Goal: Information Seeking & Learning: Stay updated

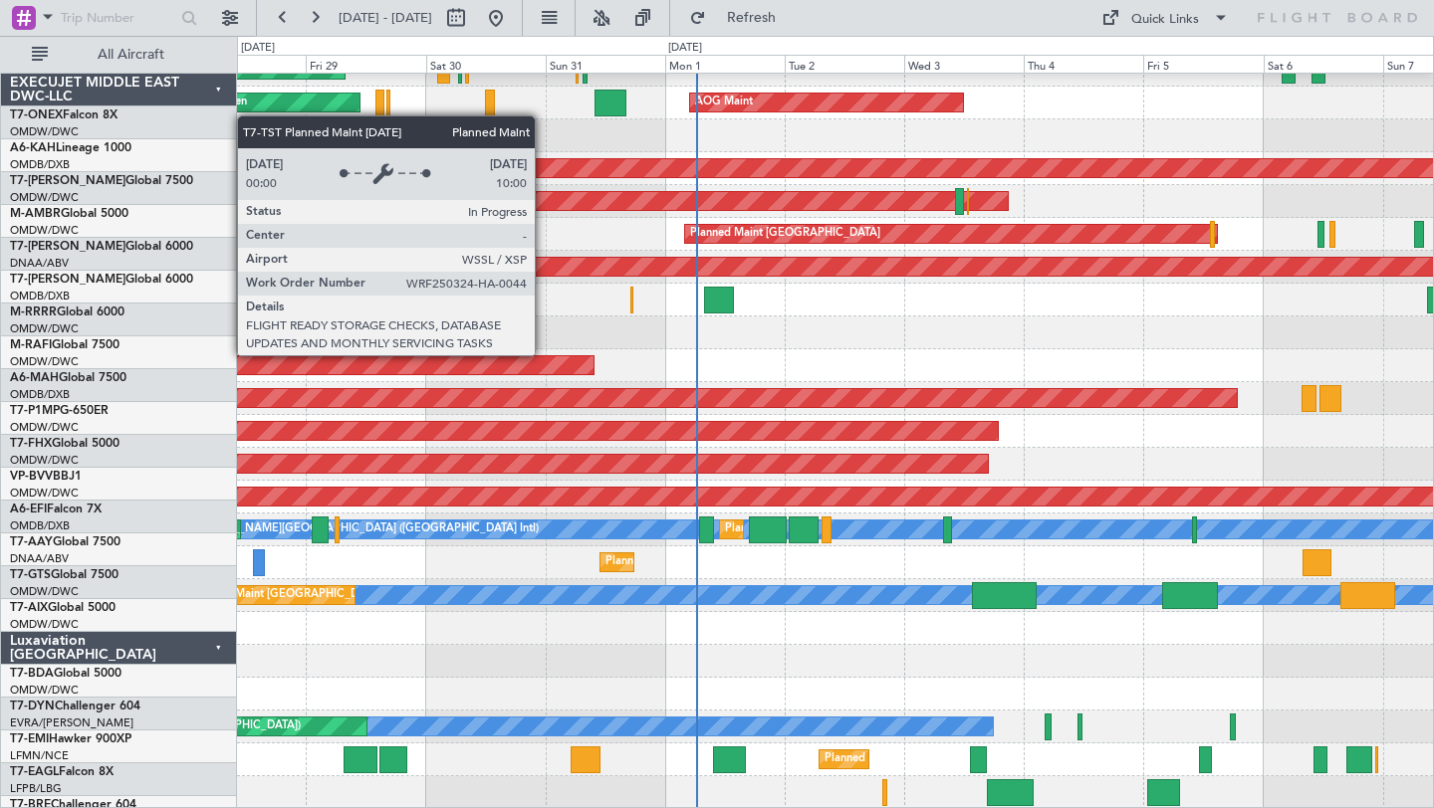
scroll to position [513, 0]
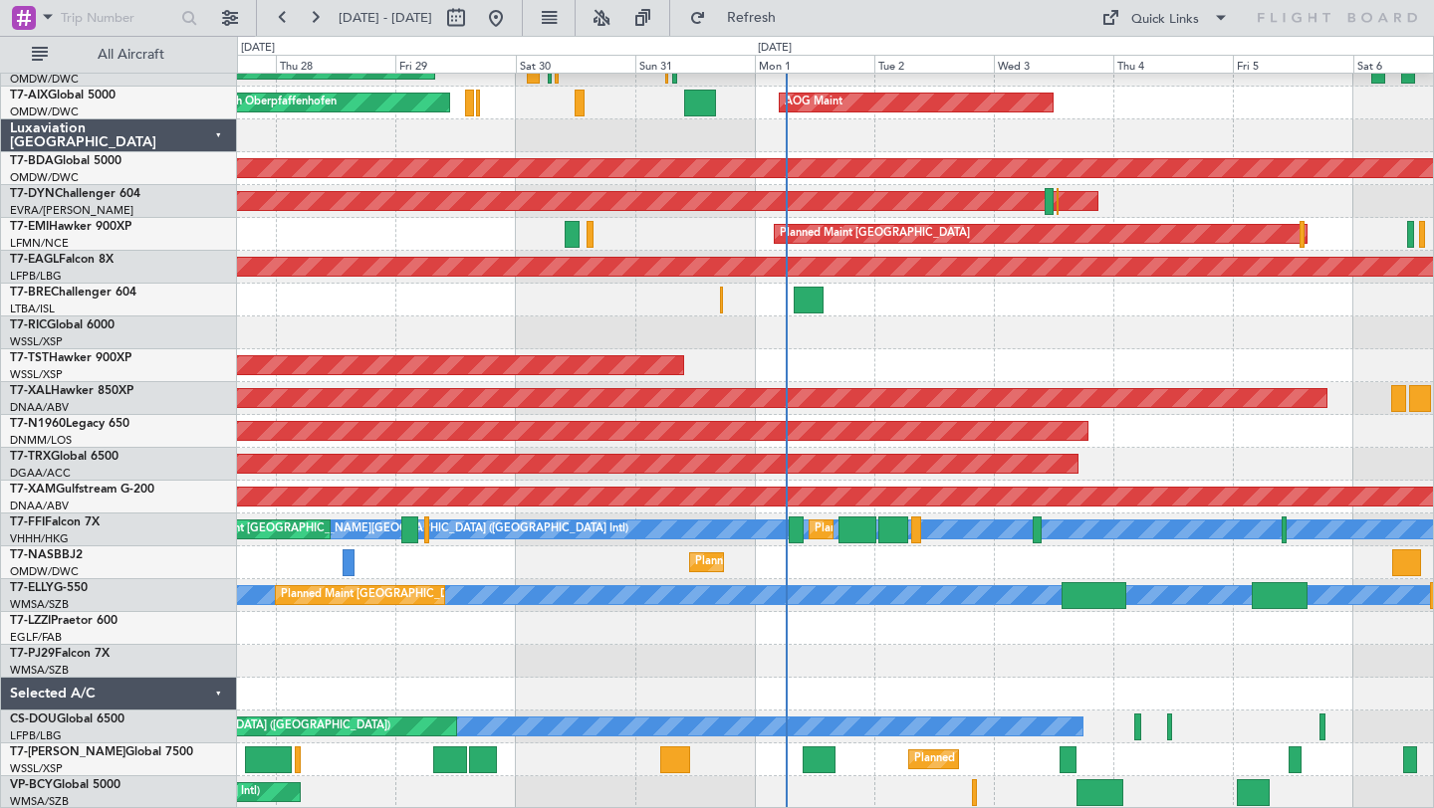
click at [632, 332] on div at bounding box center [835, 333] width 1196 height 33
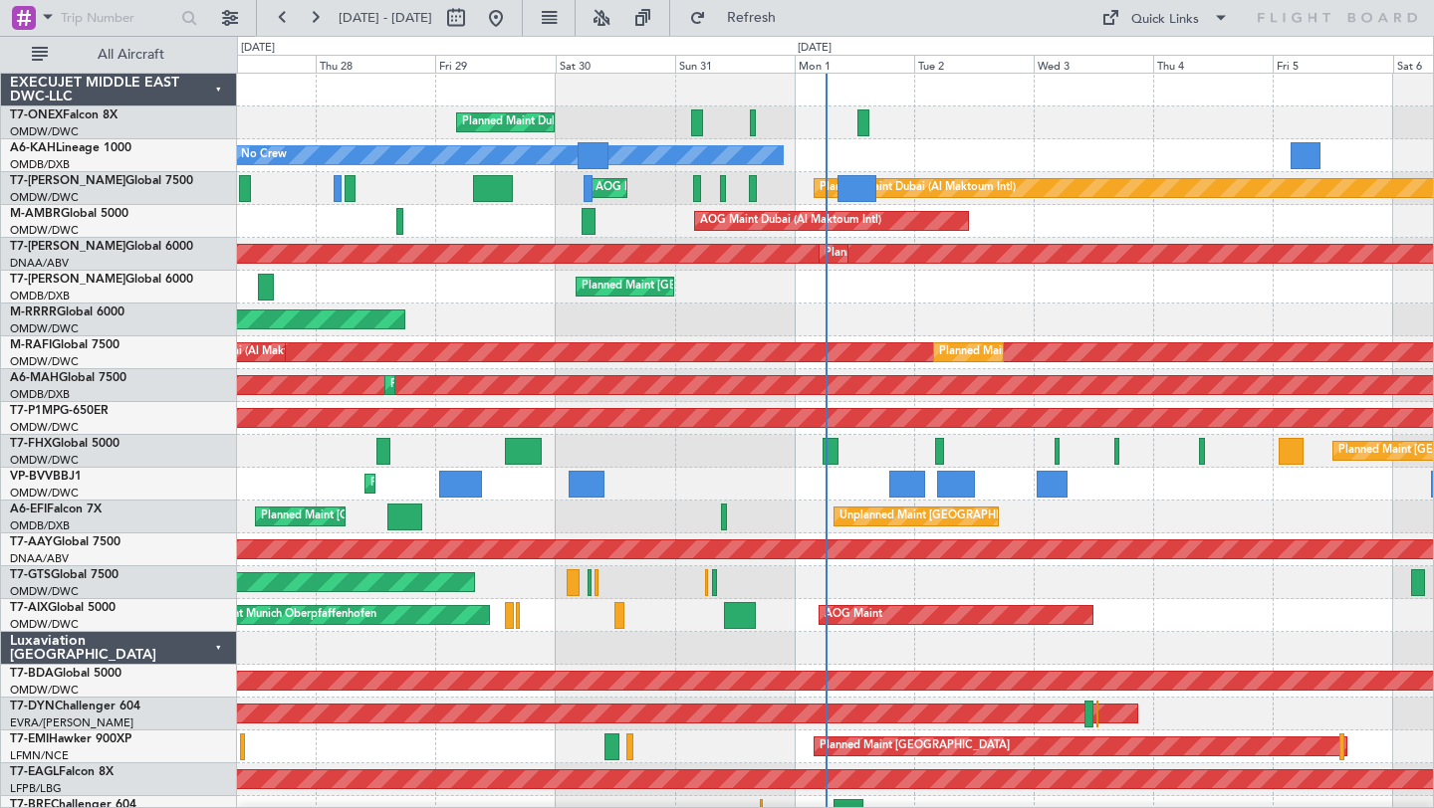
scroll to position [0, 0]
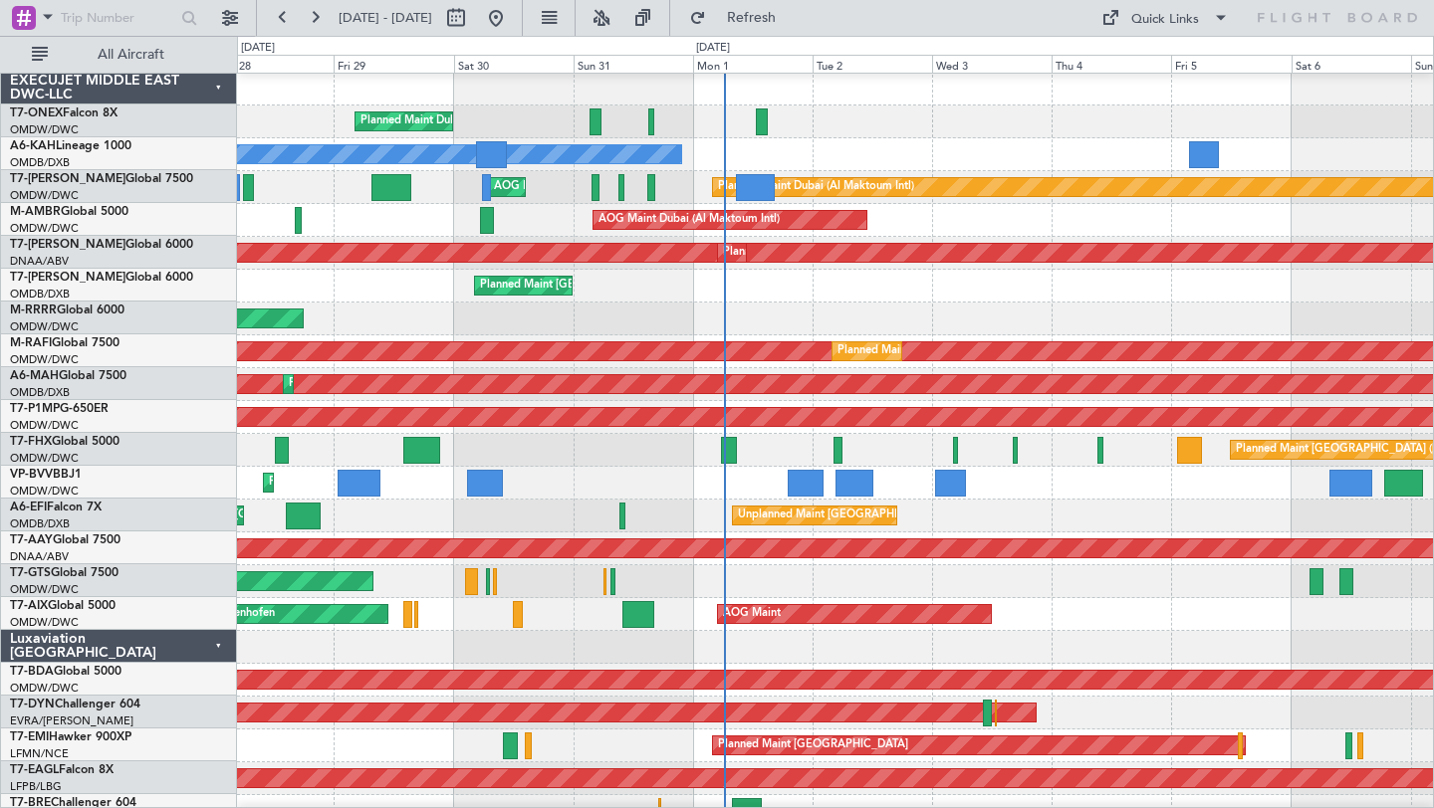
click at [944, 310] on div "Planned Maint Dubai (Al Maktoum Intl)" at bounding box center [835, 319] width 1196 height 33
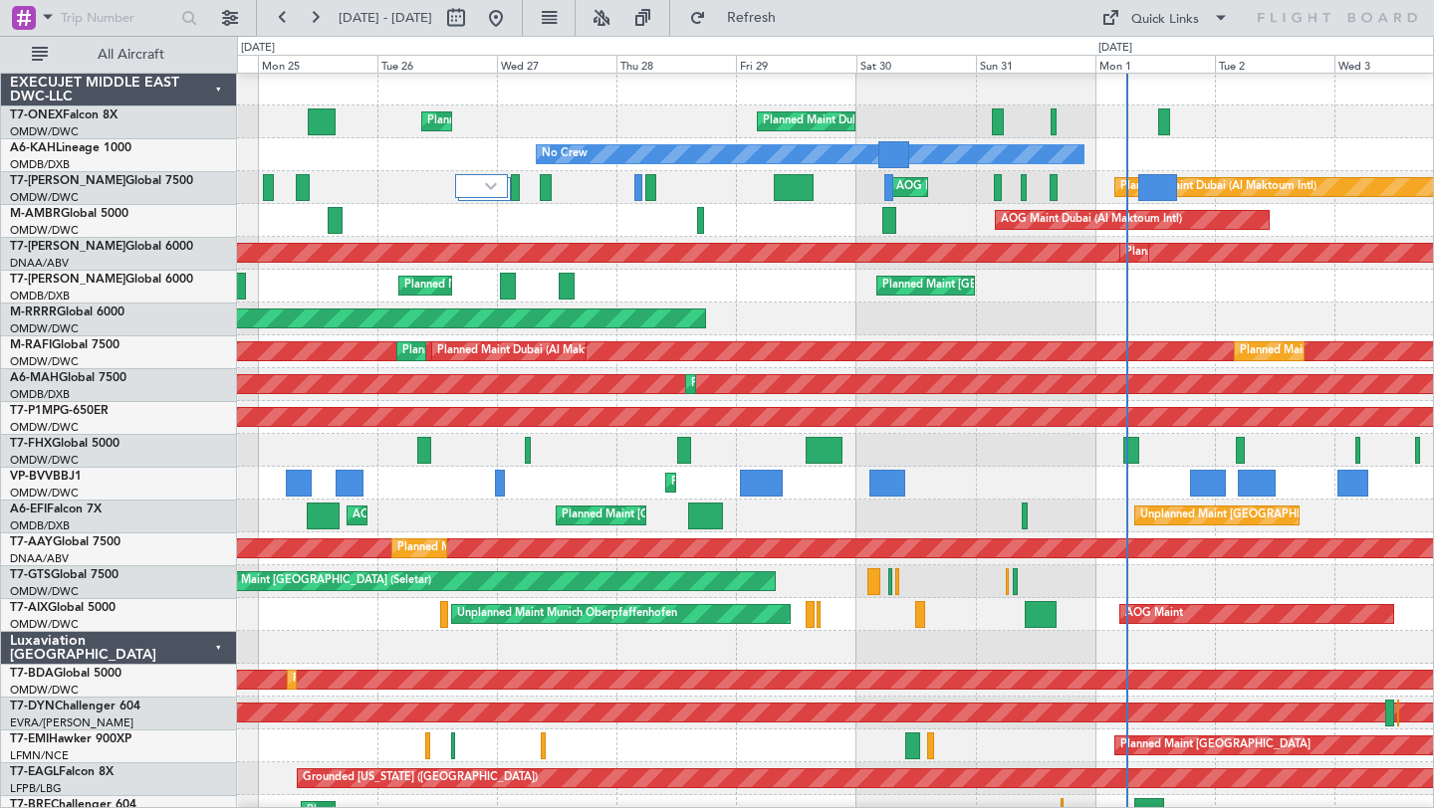
click at [949, 586] on div "Unplanned Maint [GEOGRAPHIC_DATA] (Seletar)" at bounding box center [835, 581] width 1196 height 33
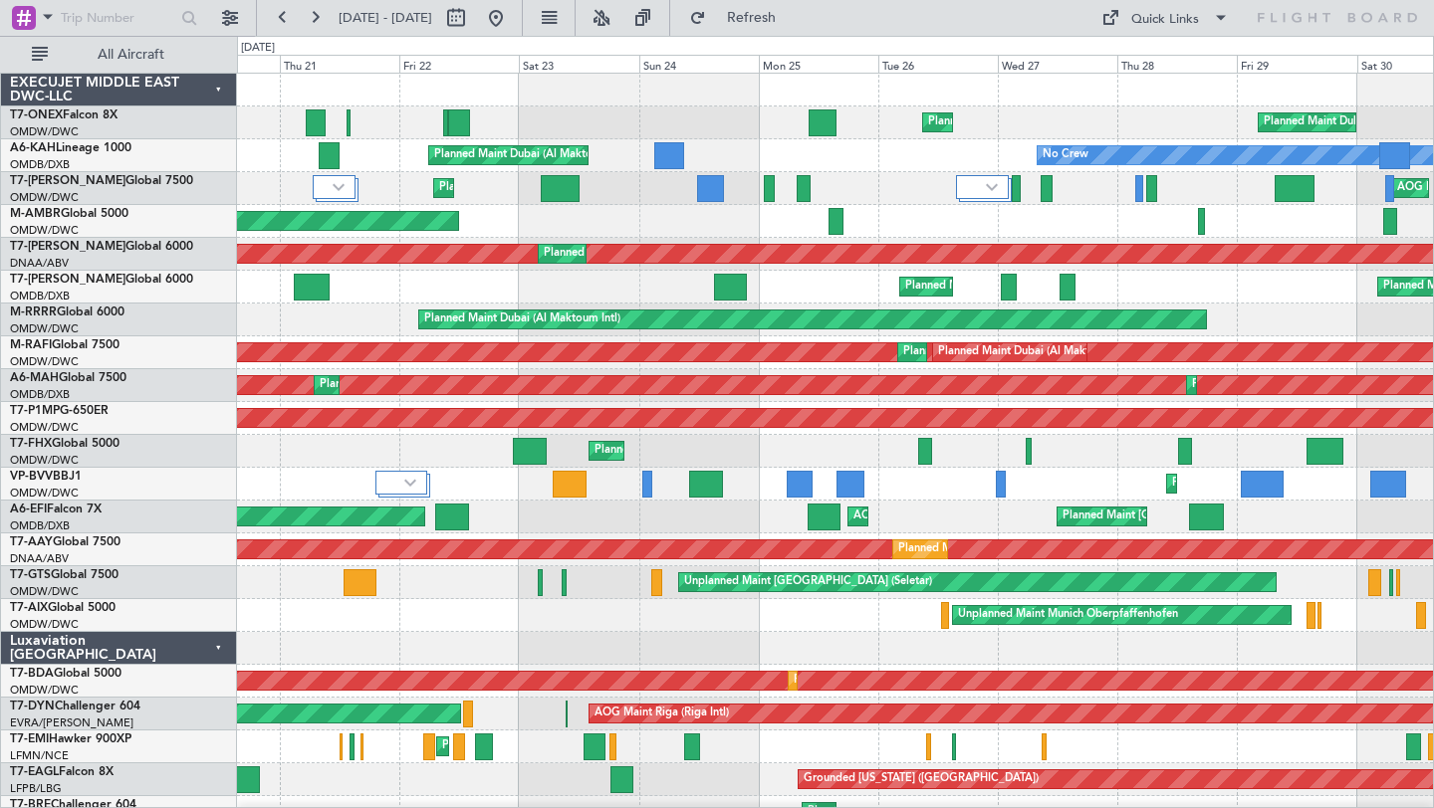
click at [1120, 289] on div "Planned Maint [GEOGRAPHIC_DATA] ([GEOGRAPHIC_DATA] Intl) Planned Maint [GEOGRAP…" at bounding box center [835, 287] width 1196 height 33
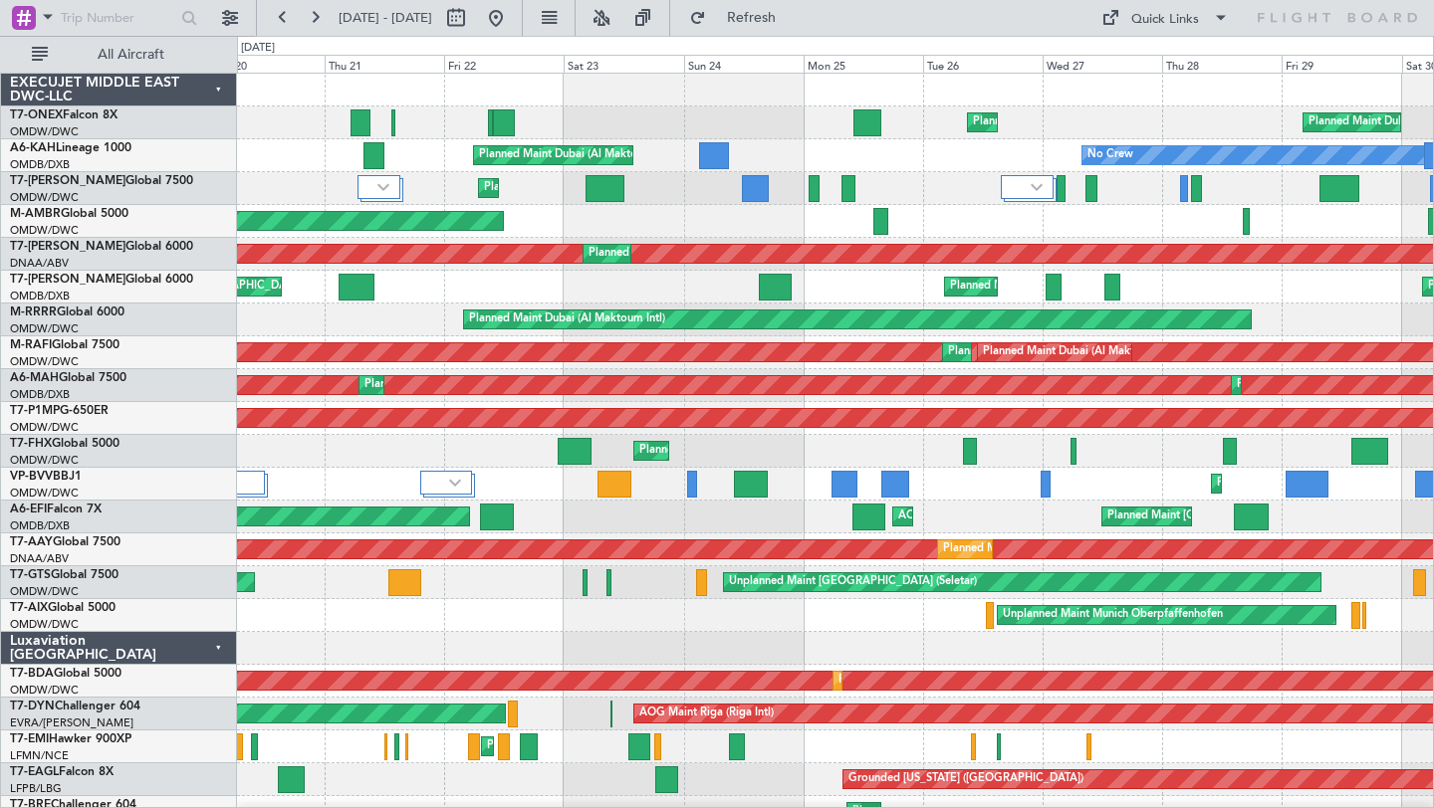
click at [541, 605] on div "Unplanned Maint Munich Oberpfaffenhofen AOG Maint" at bounding box center [835, 615] width 1196 height 33
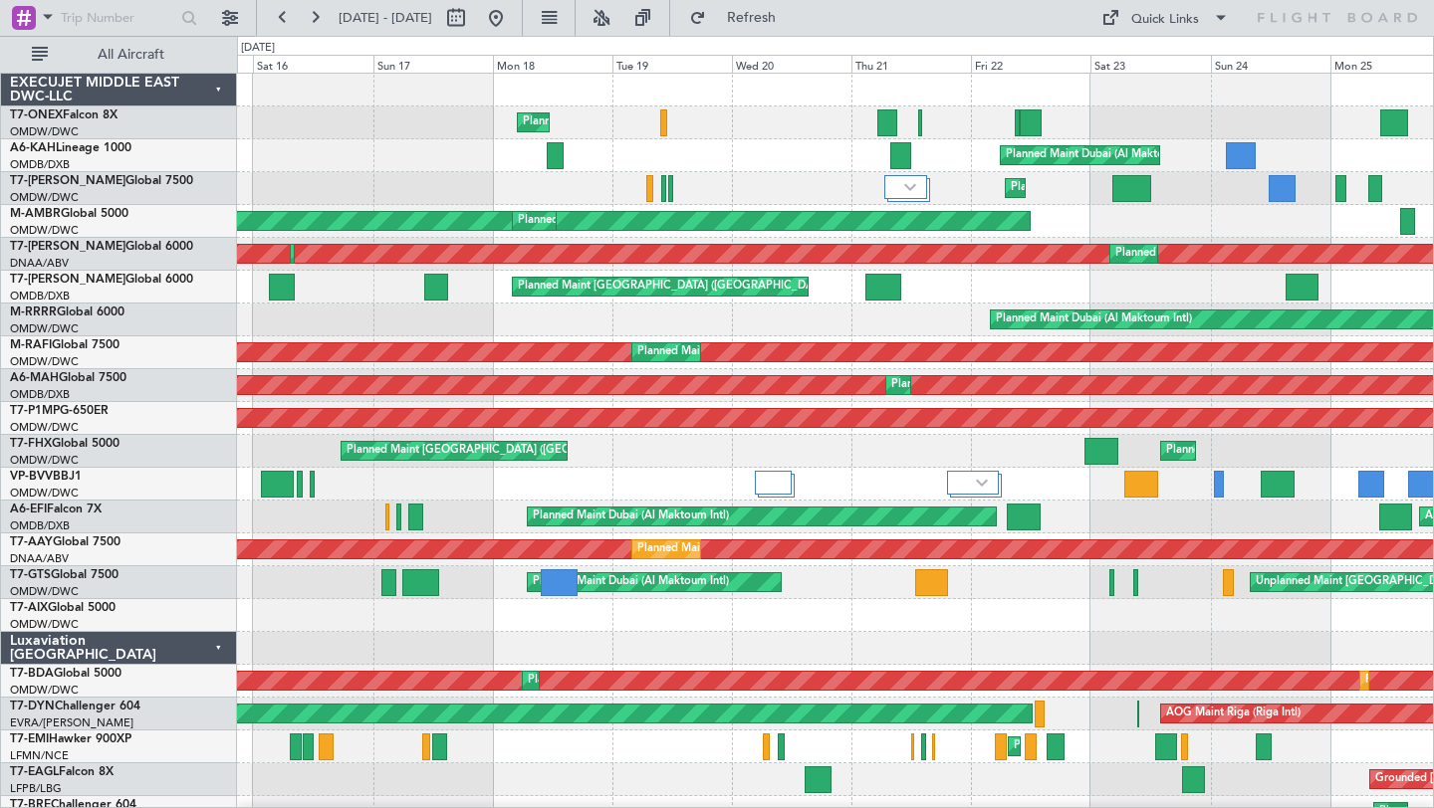
click at [955, 655] on div "Planned Maint Geneva (Cointrin) Planned Maint [GEOGRAPHIC_DATA] (Al Maktoum Int…" at bounding box center [835, 698] width 1196 height 1248
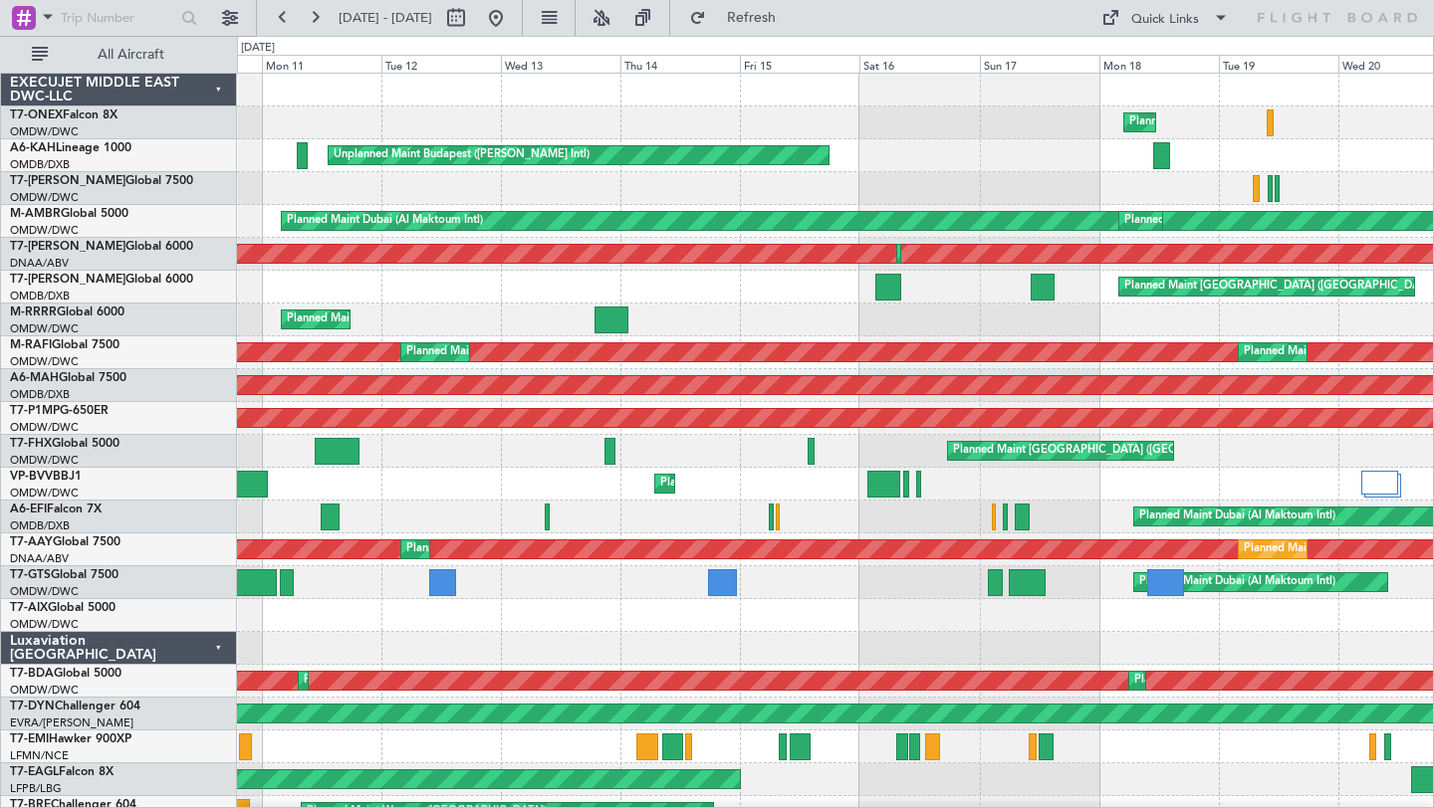
click at [1153, 653] on div "Planned Maint Geneva (Cointrin) Unplanned Maint Budapest ([PERSON_NAME] Intl) P…" at bounding box center [835, 698] width 1196 height 1248
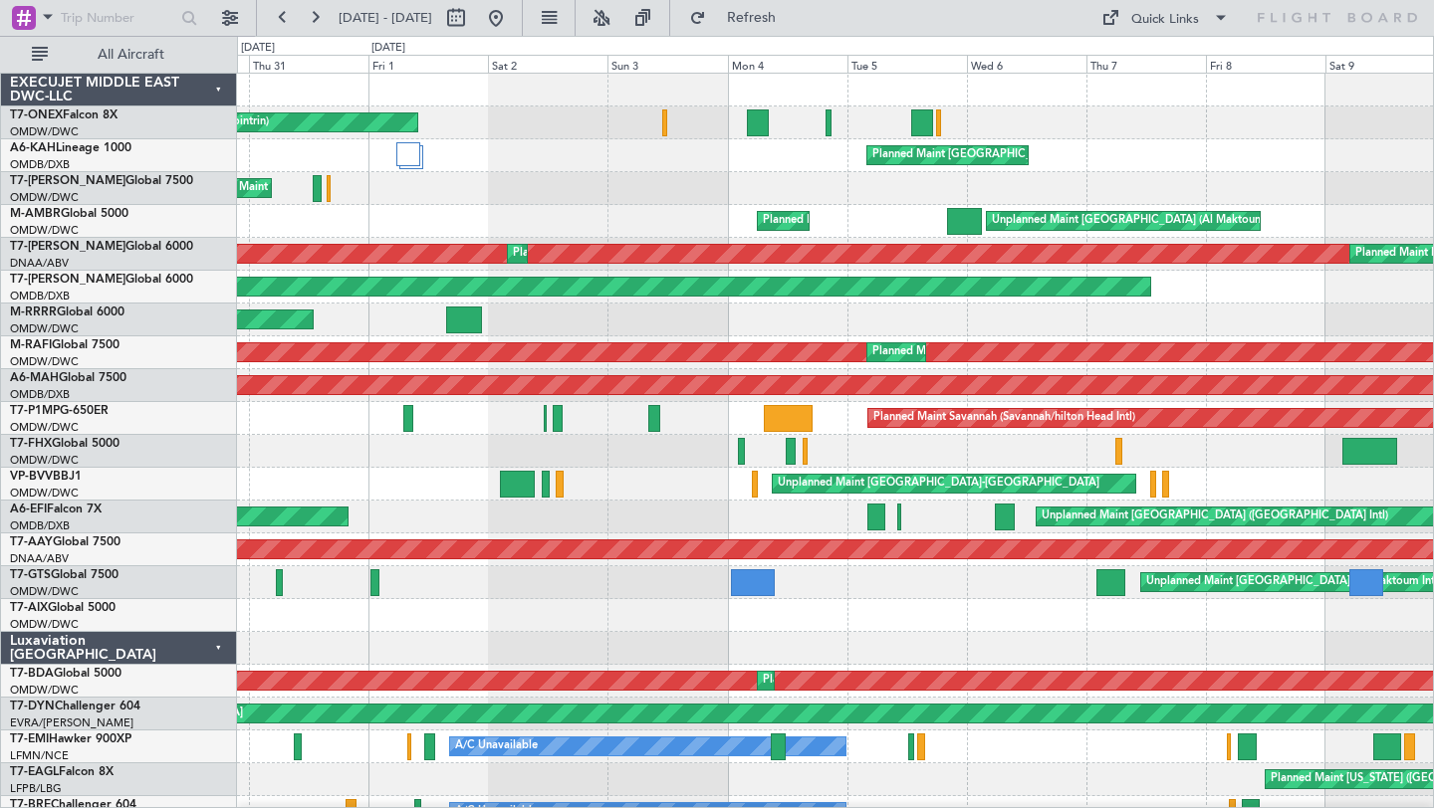
click at [1010, 630] on div at bounding box center [835, 615] width 1196 height 33
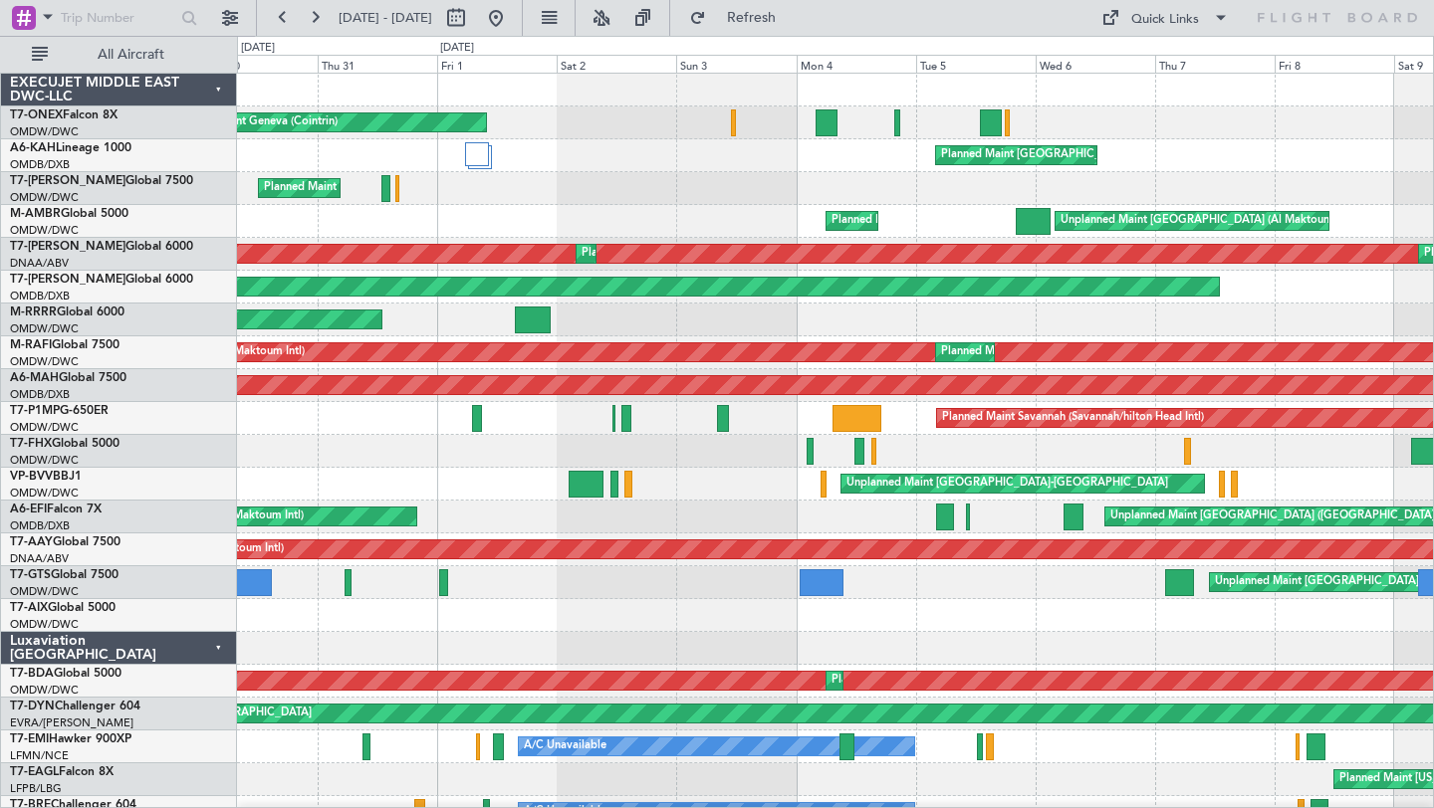
click at [552, 622] on div at bounding box center [835, 615] width 1196 height 33
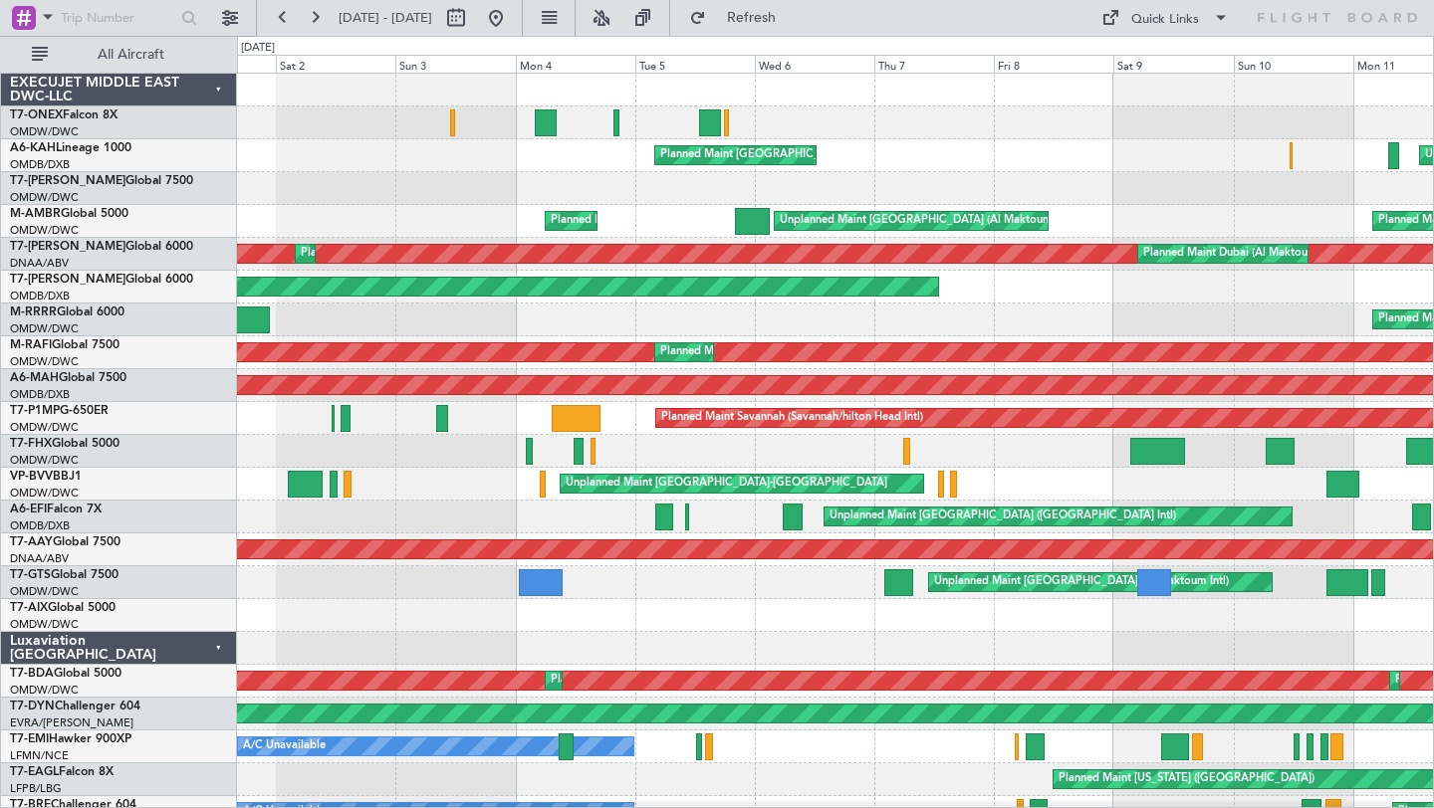
click at [671, 606] on div at bounding box center [835, 615] width 1196 height 33
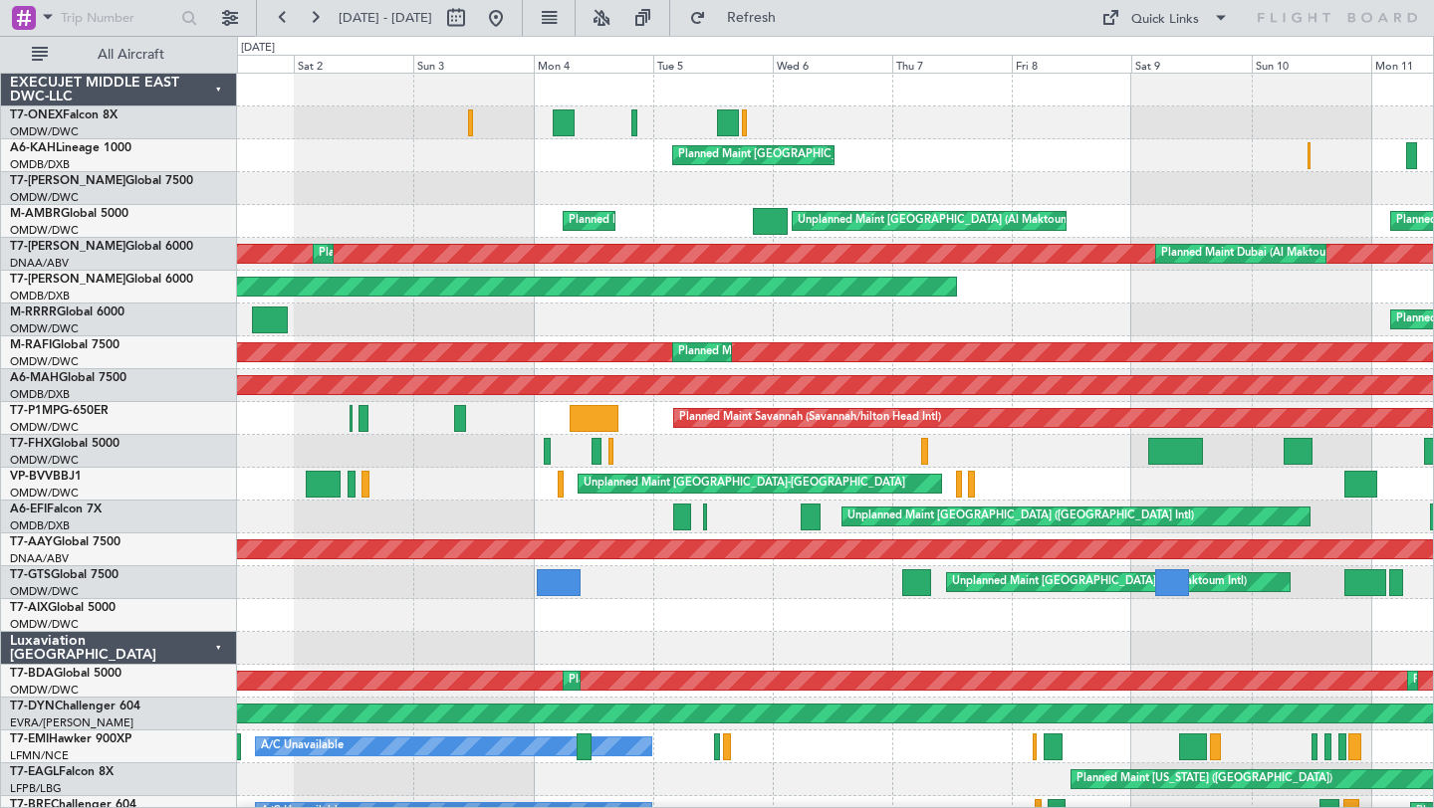
click at [702, 602] on div at bounding box center [835, 615] width 1196 height 33
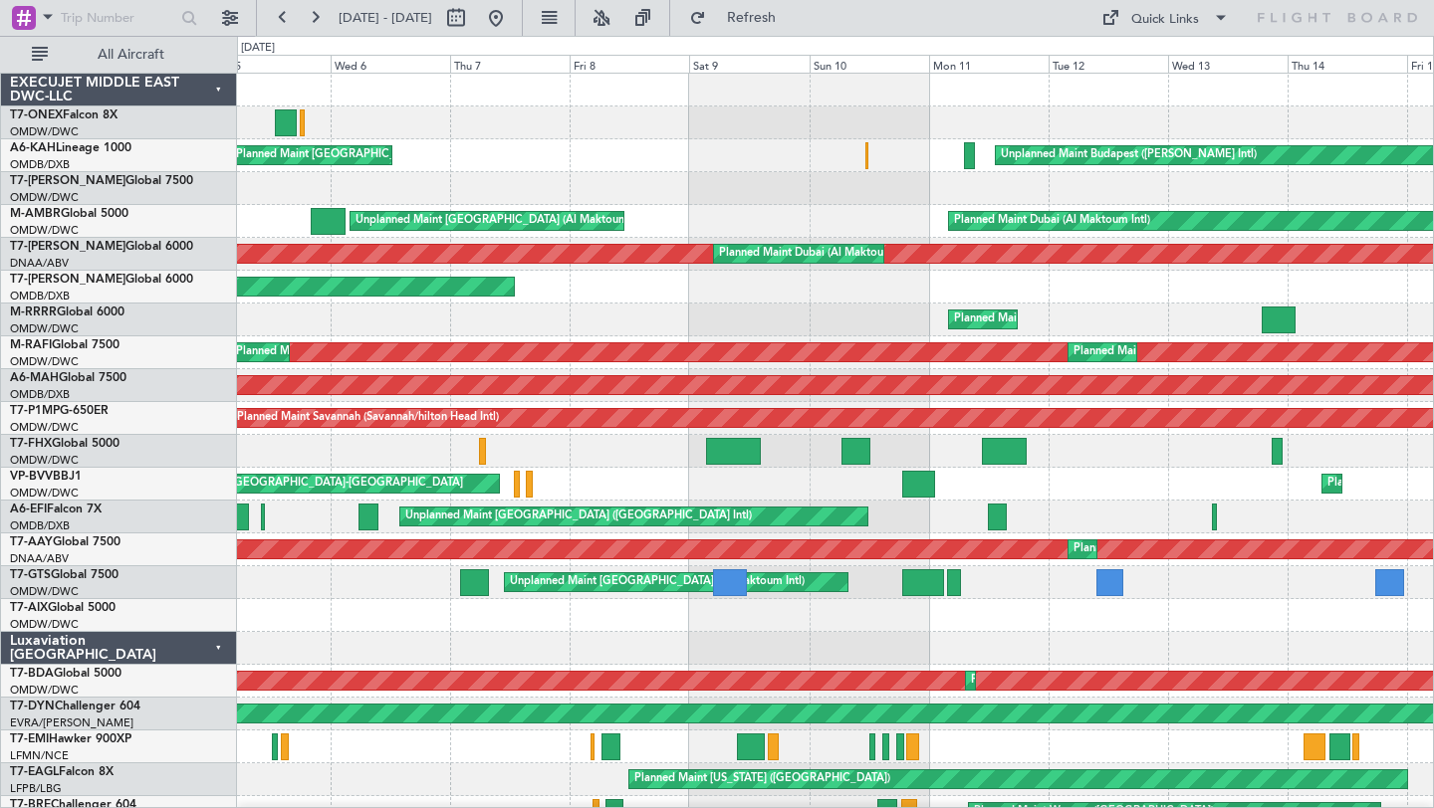
click at [652, 641] on div "Planned Maint [GEOGRAPHIC_DATA] ([GEOGRAPHIC_DATA]) Unplanned Maint Budapest ([…" at bounding box center [835, 698] width 1196 height 1248
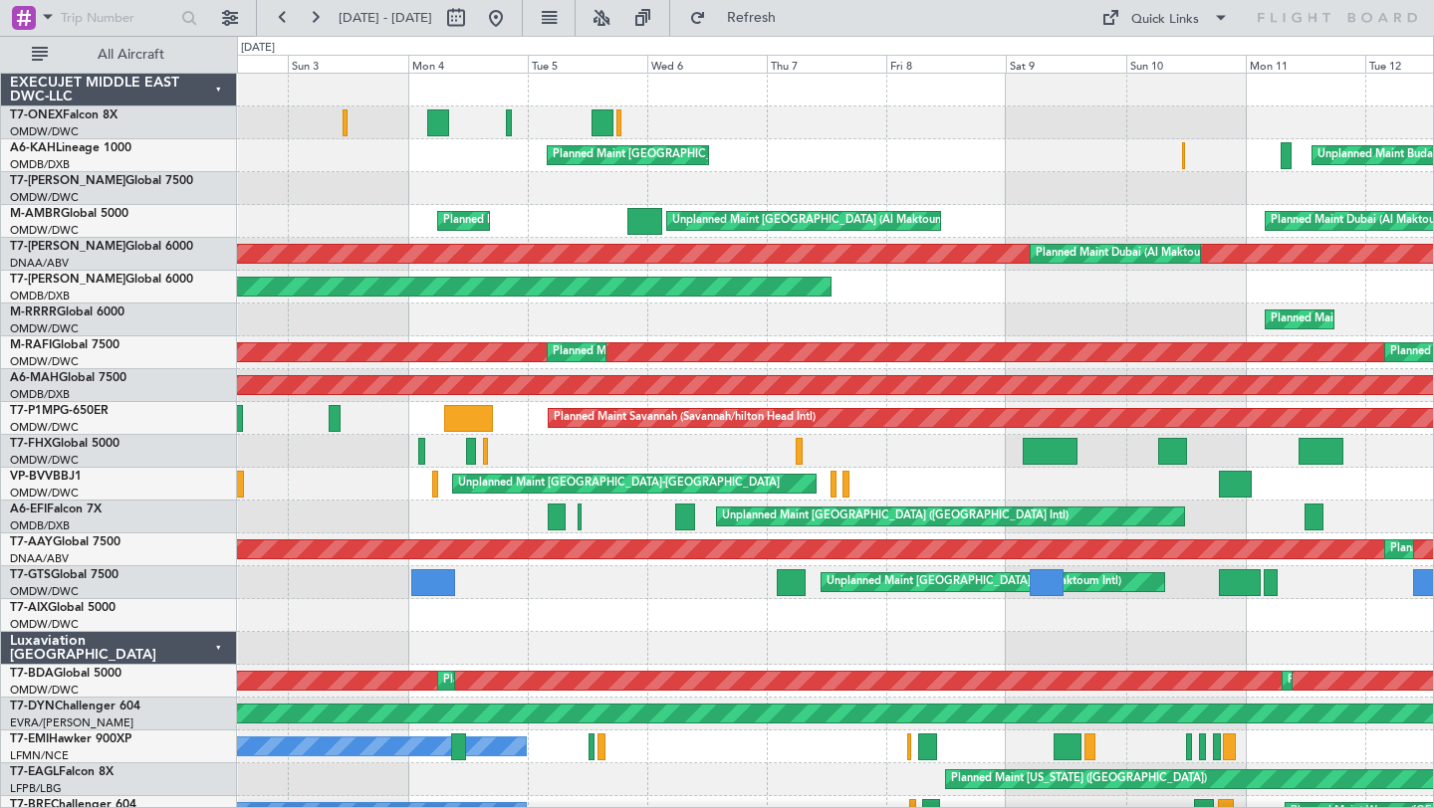
click at [798, 161] on div "Unplanned Maint Budapest ([PERSON_NAME] Intl) Planned Maint [GEOGRAPHIC_DATA] (…" at bounding box center [835, 155] width 1196 height 33
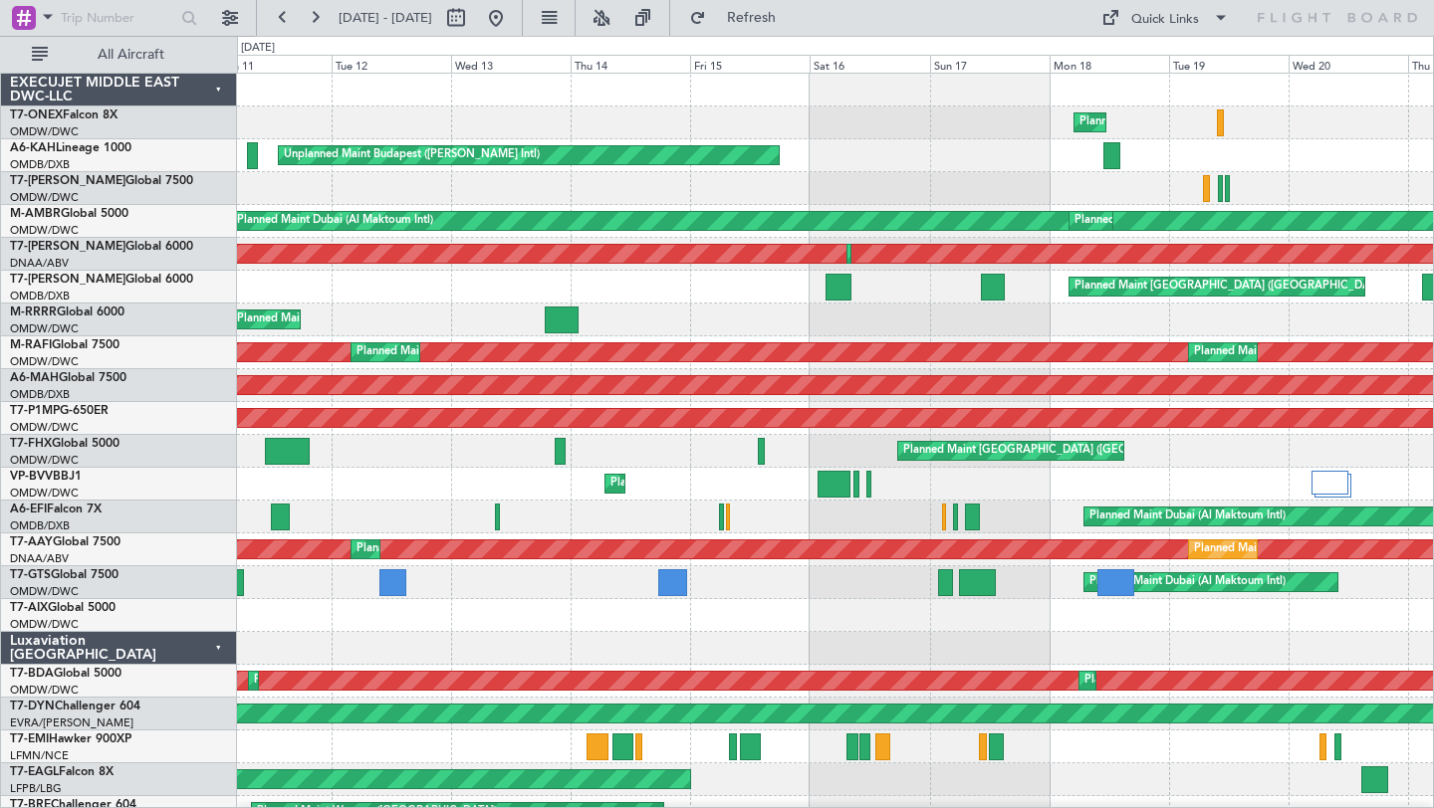
click at [204, 647] on div "Planned Maint Geneva (Cointrin) Unplanned Maint Budapest ([PERSON_NAME] Intl) P…" at bounding box center [717, 422] width 1434 height 773
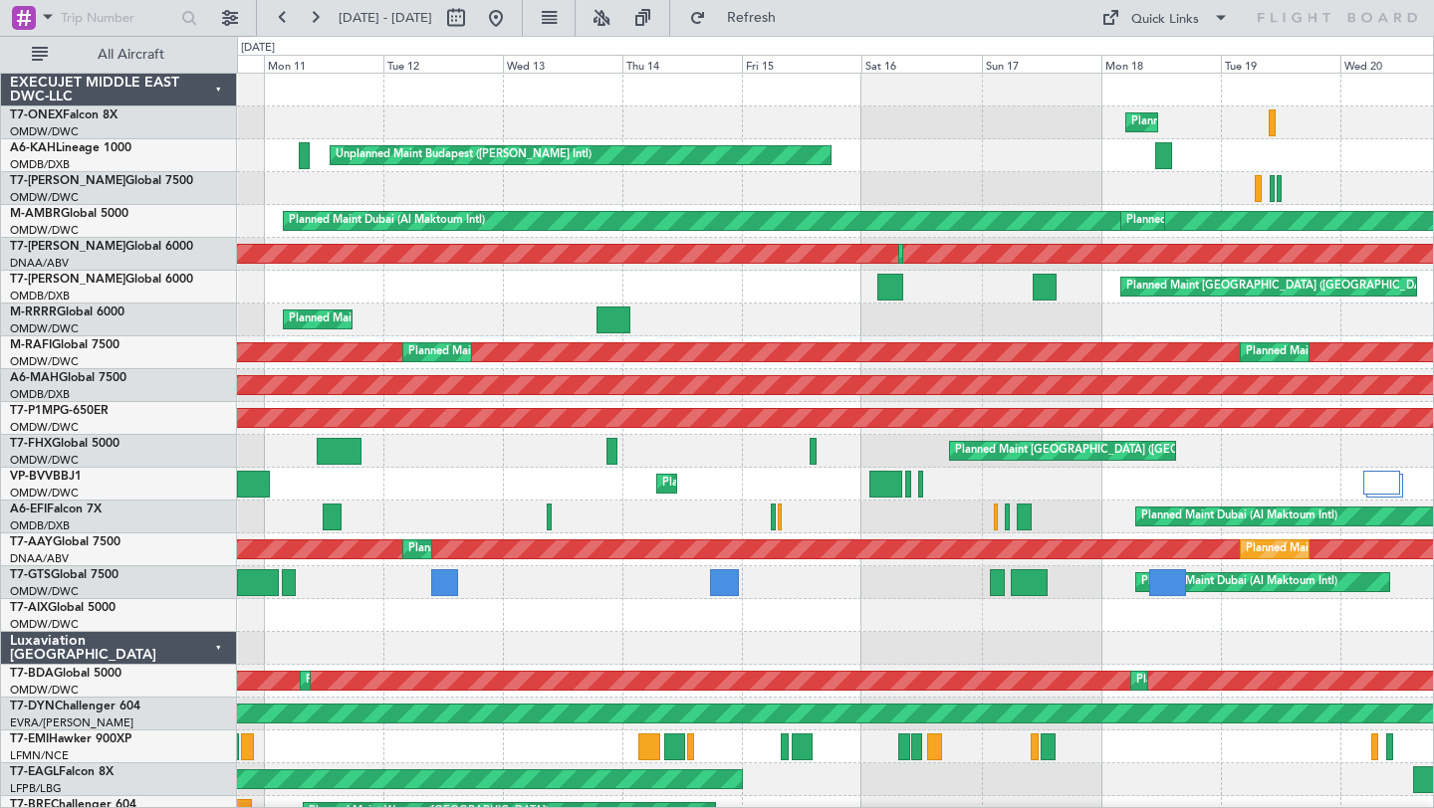
click at [790, 595] on div "Planned Maint Dubai (Al Maktoum Intl) Unplanned Maint [GEOGRAPHIC_DATA] (Al Mak…" at bounding box center [835, 582] width 1196 height 33
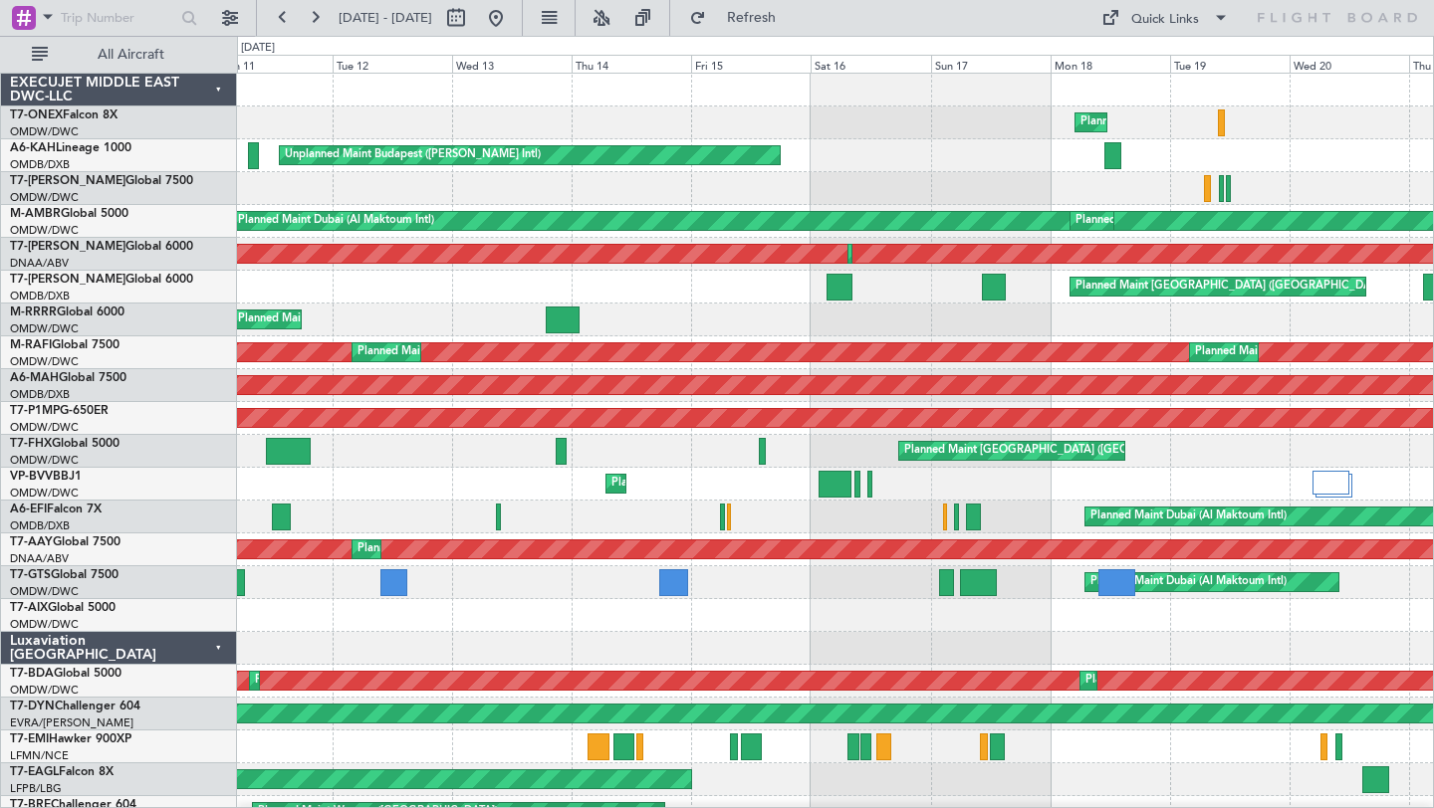
click at [966, 611] on div at bounding box center [835, 615] width 1196 height 33
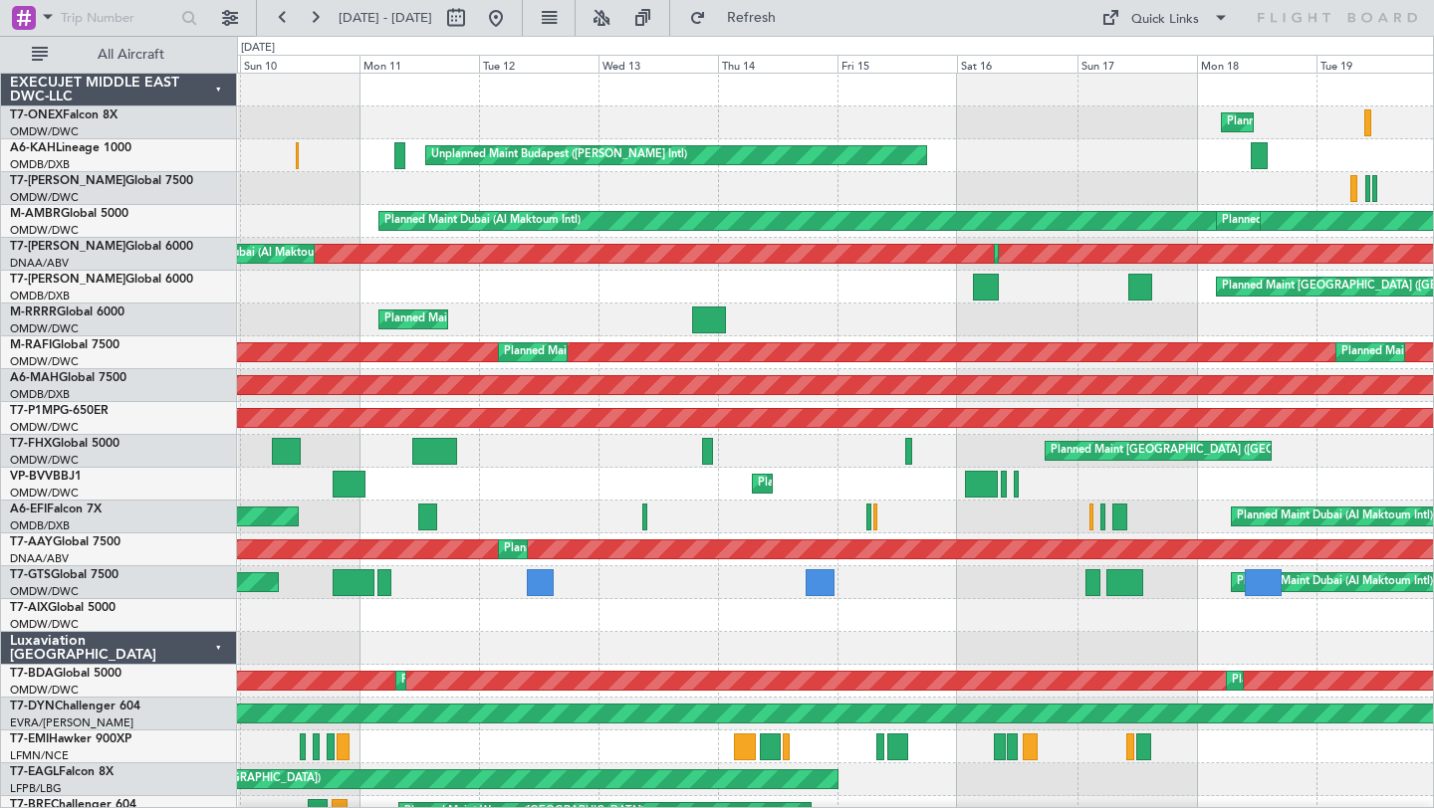
click at [915, 641] on div at bounding box center [835, 648] width 1196 height 33
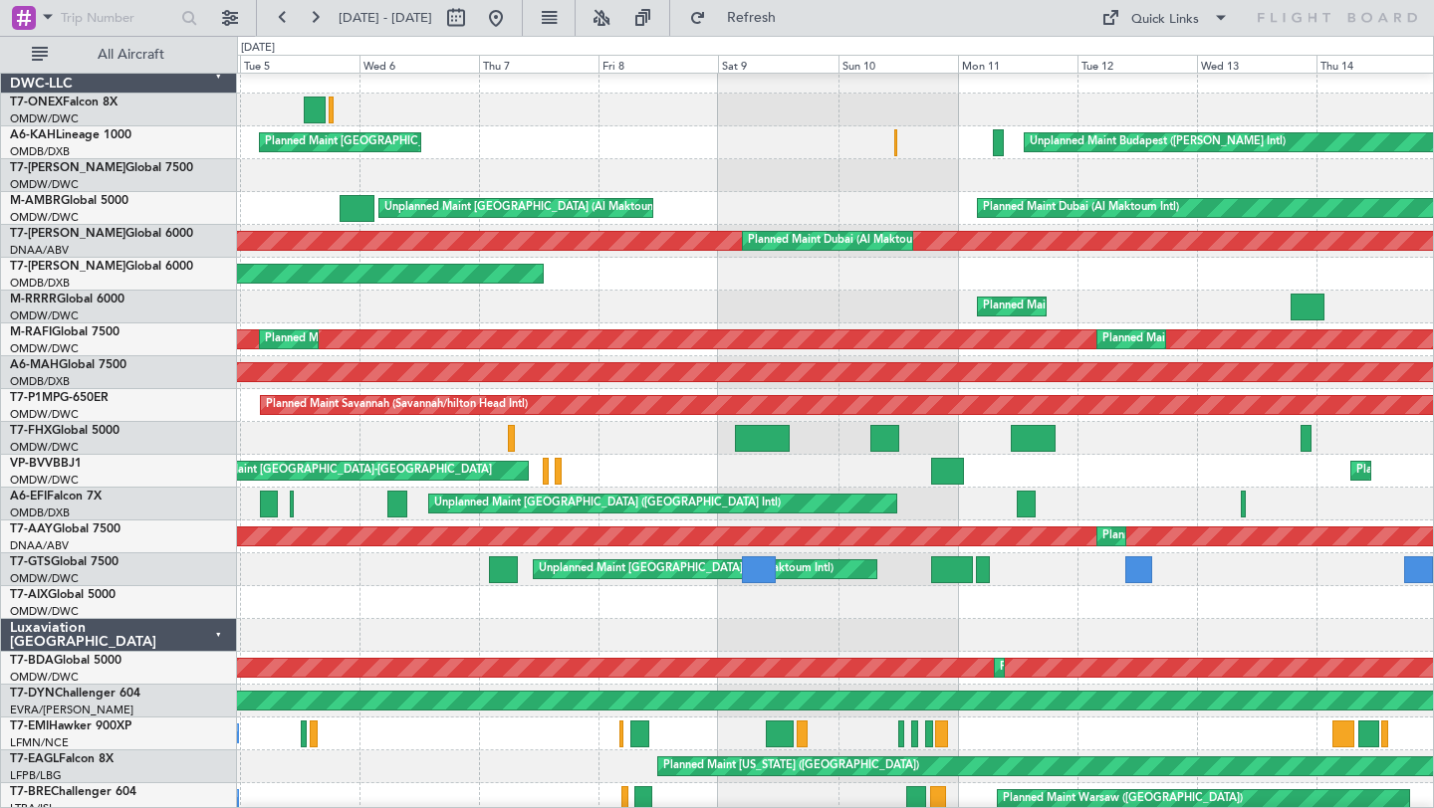
scroll to position [6, 0]
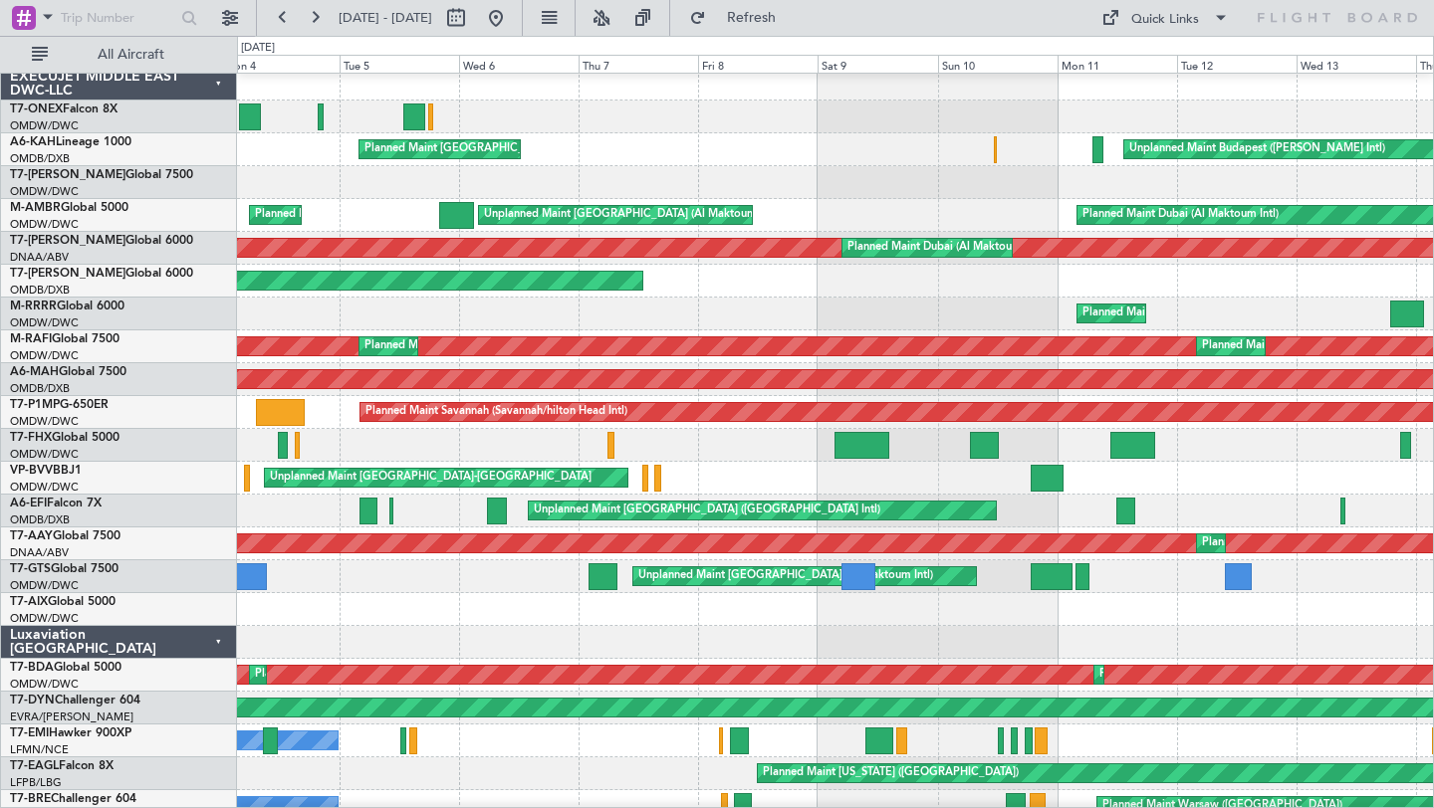
click at [1149, 623] on div at bounding box center [835, 609] width 1196 height 33
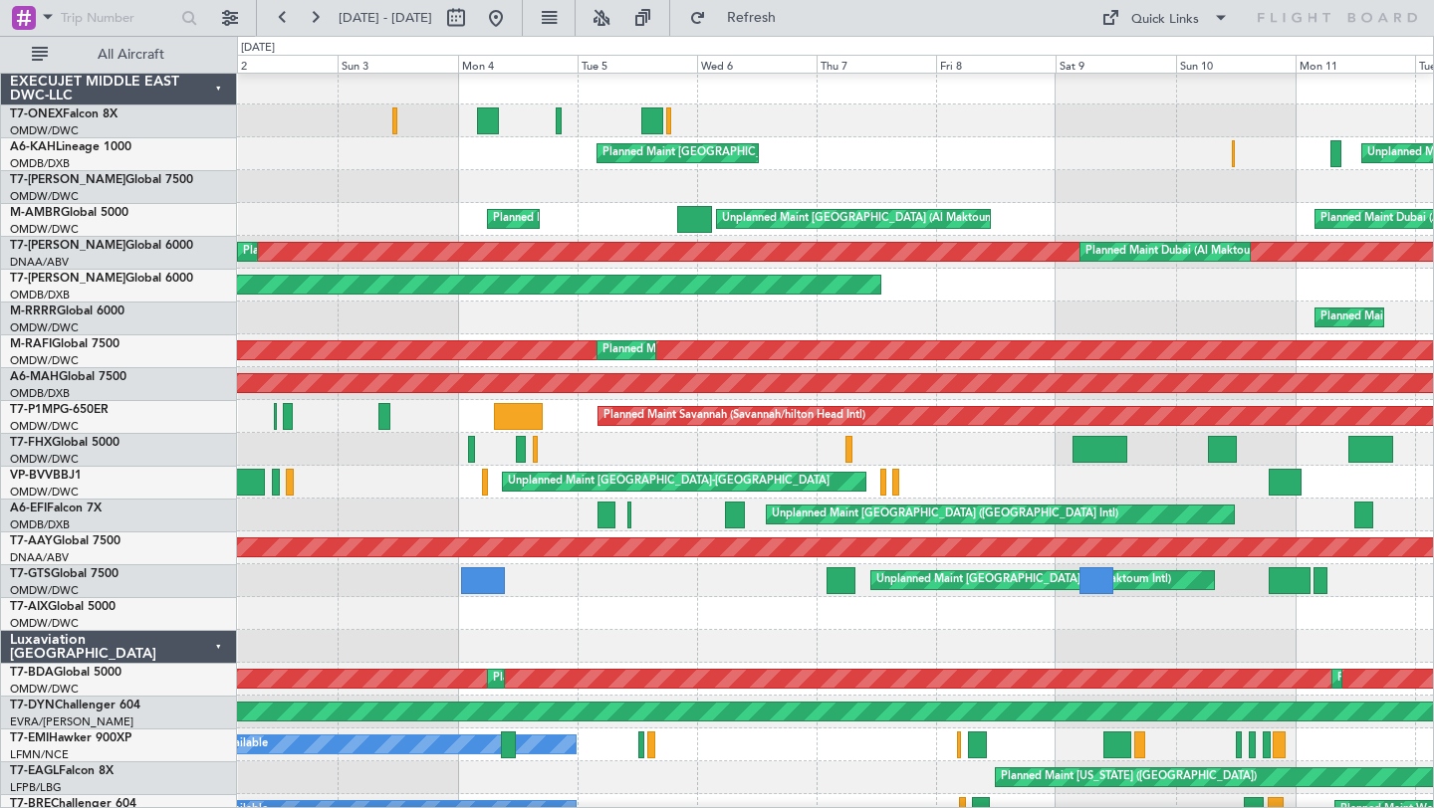
scroll to position [2, 0]
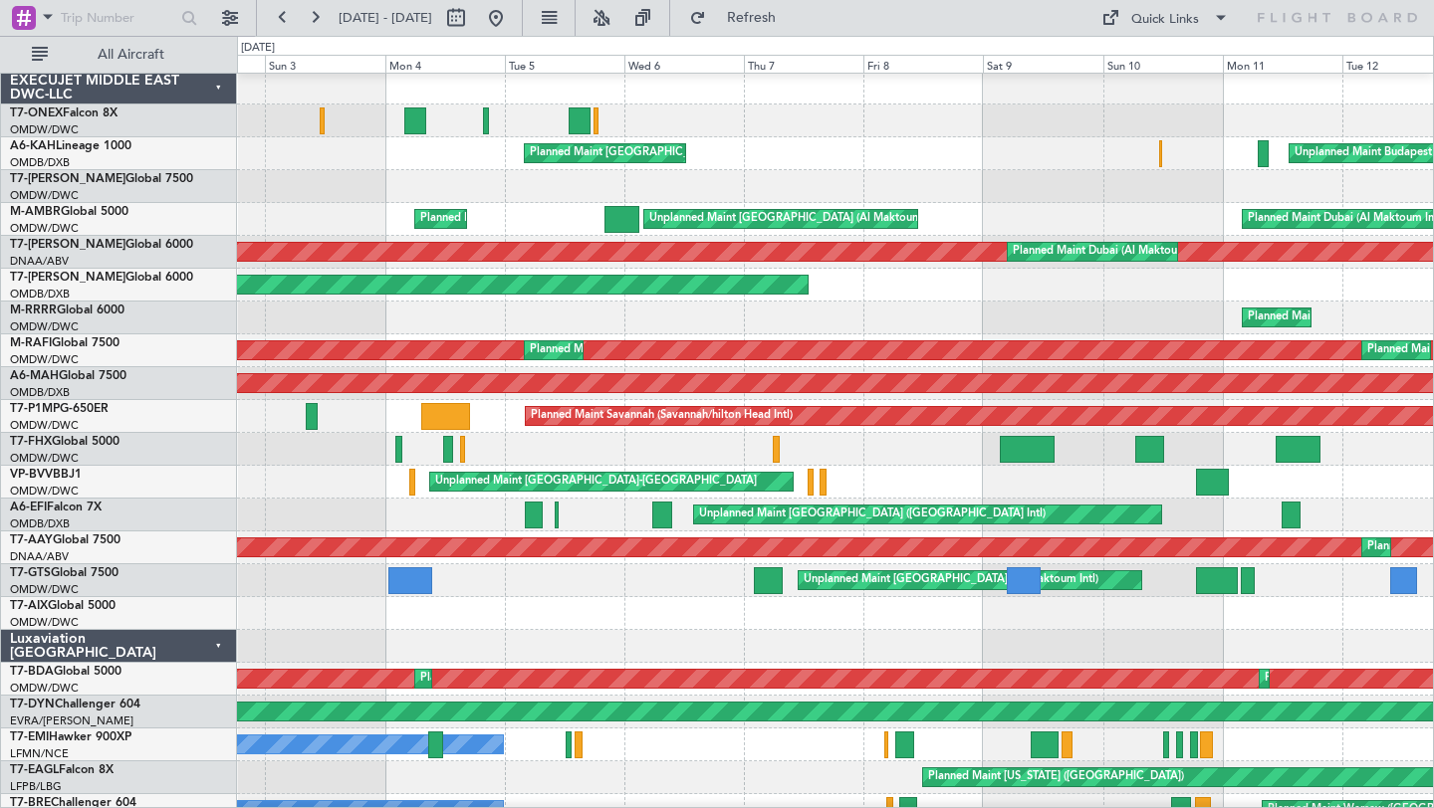
click at [685, 649] on div at bounding box center [835, 646] width 1196 height 33
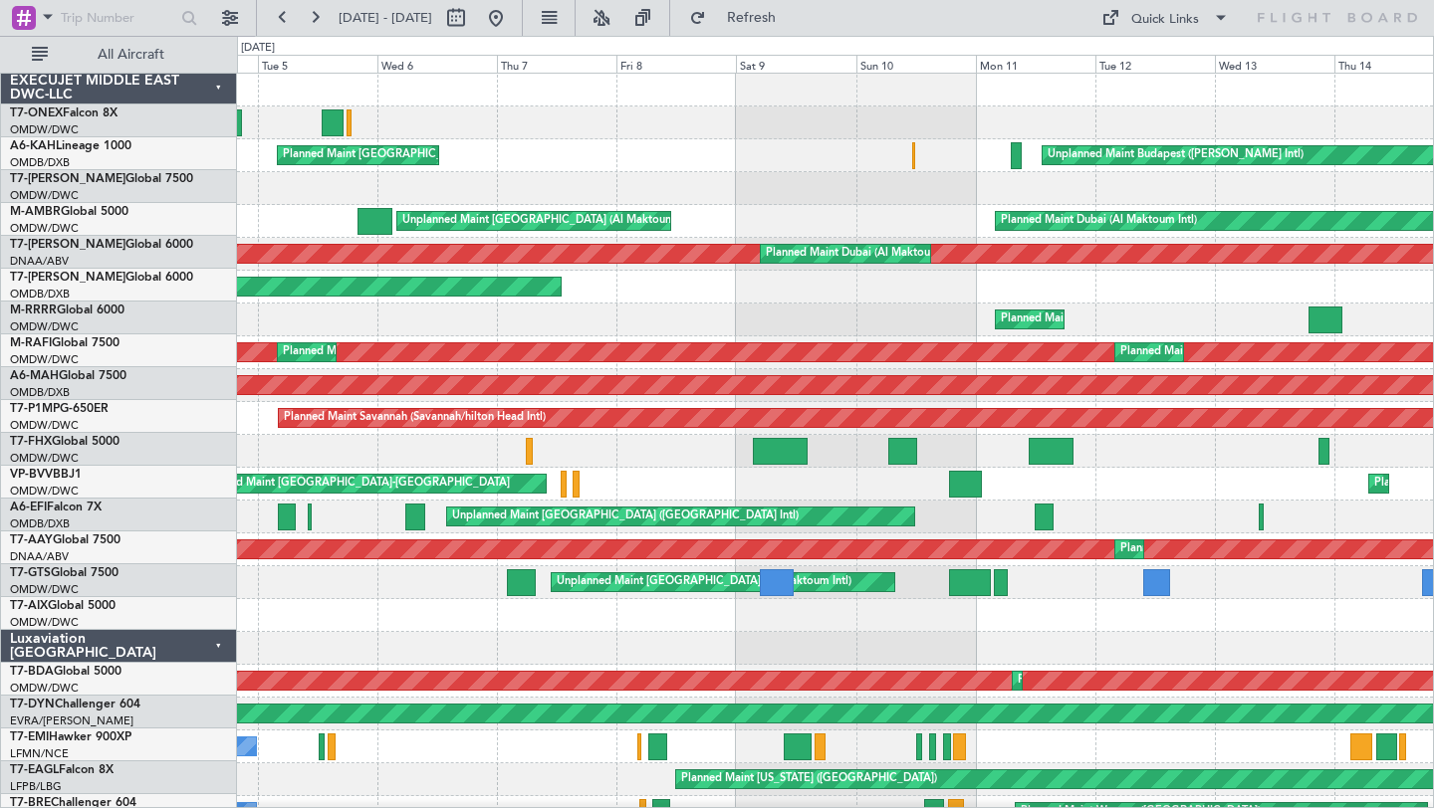
scroll to position [0, 0]
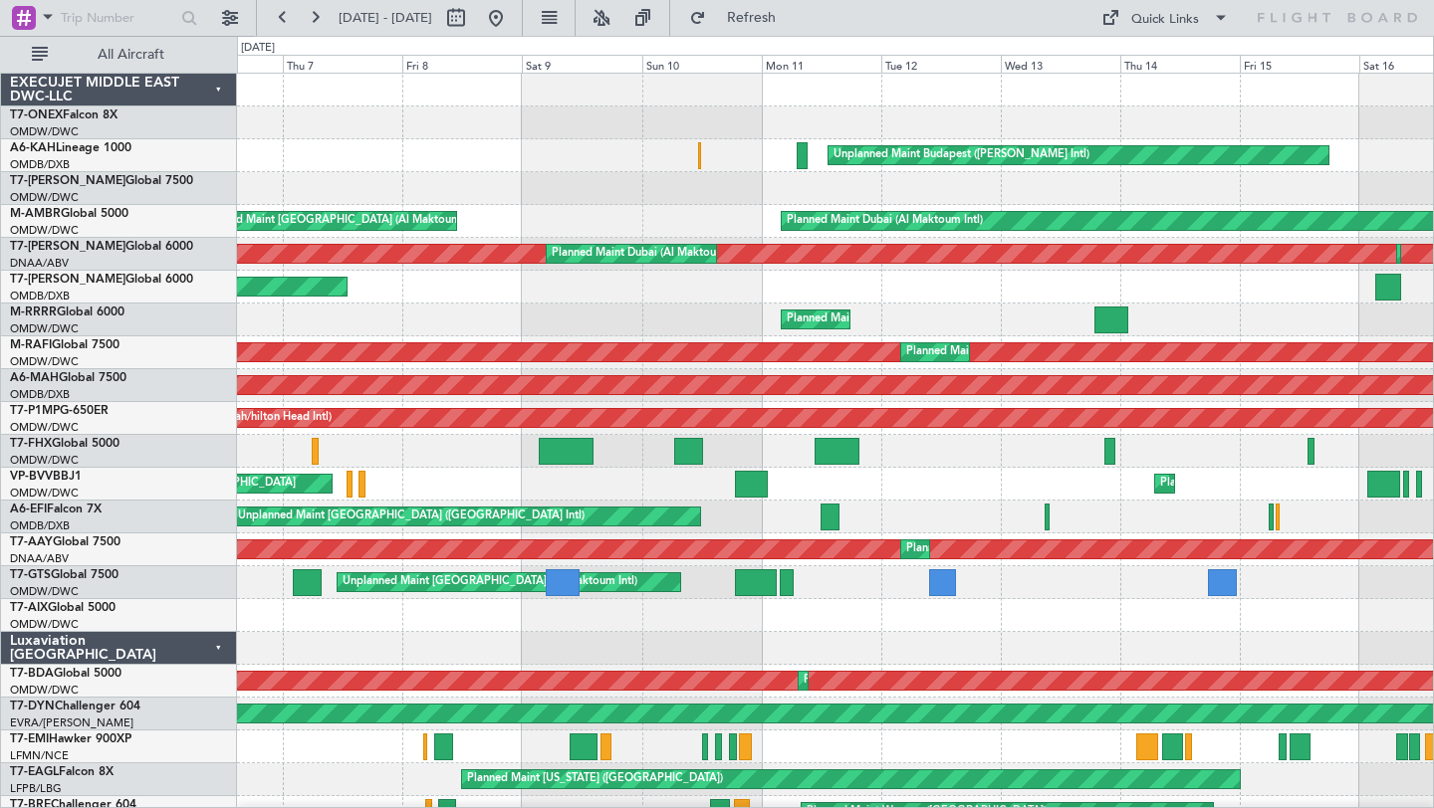
click at [624, 652] on div "Planned Maint Geneva (Cointrin) Unplanned Maint Budapest ([PERSON_NAME] Intl) P…" at bounding box center [835, 698] width 1196 height 1248
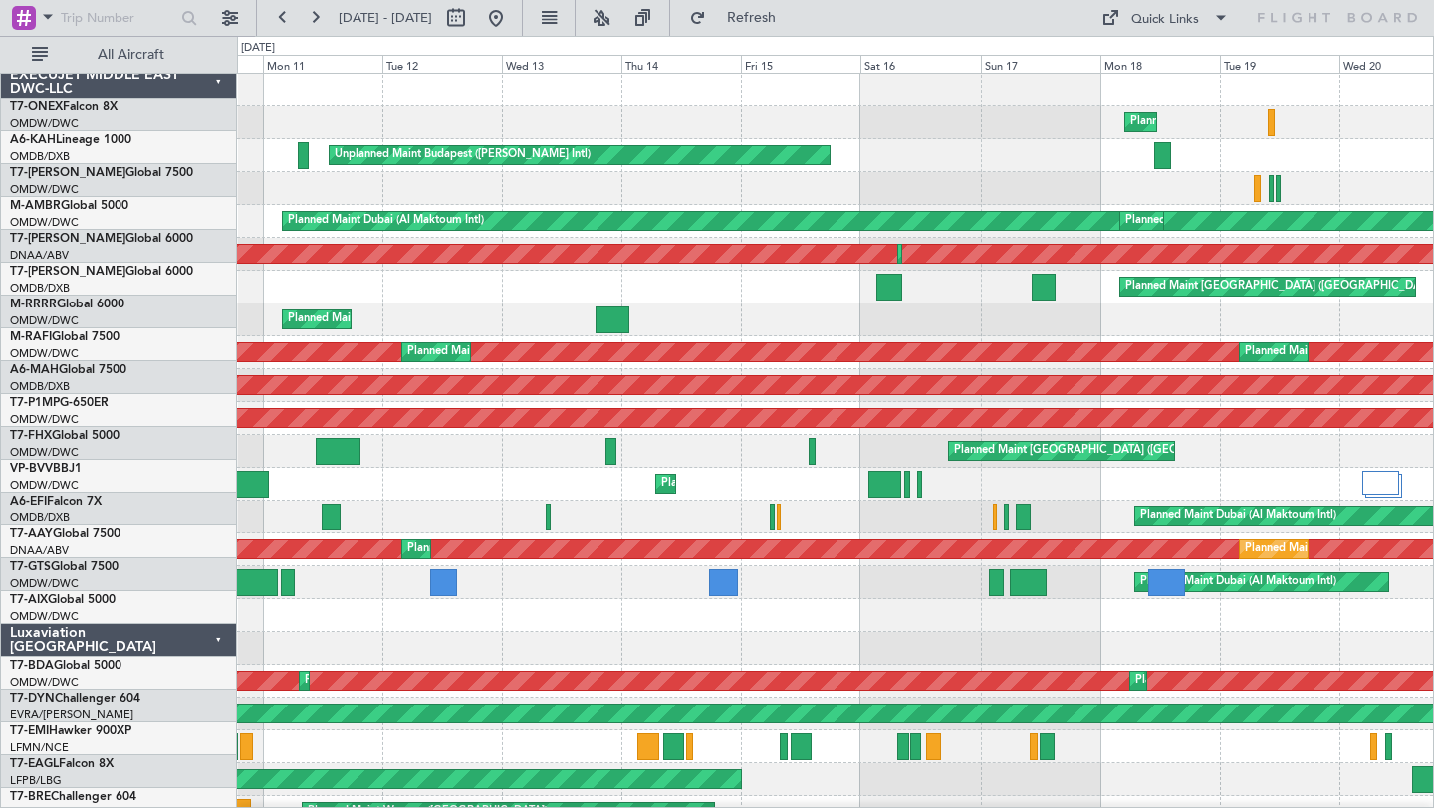
click at [278, 632] on div at bounding box center [835, 648] width 1196 height 33
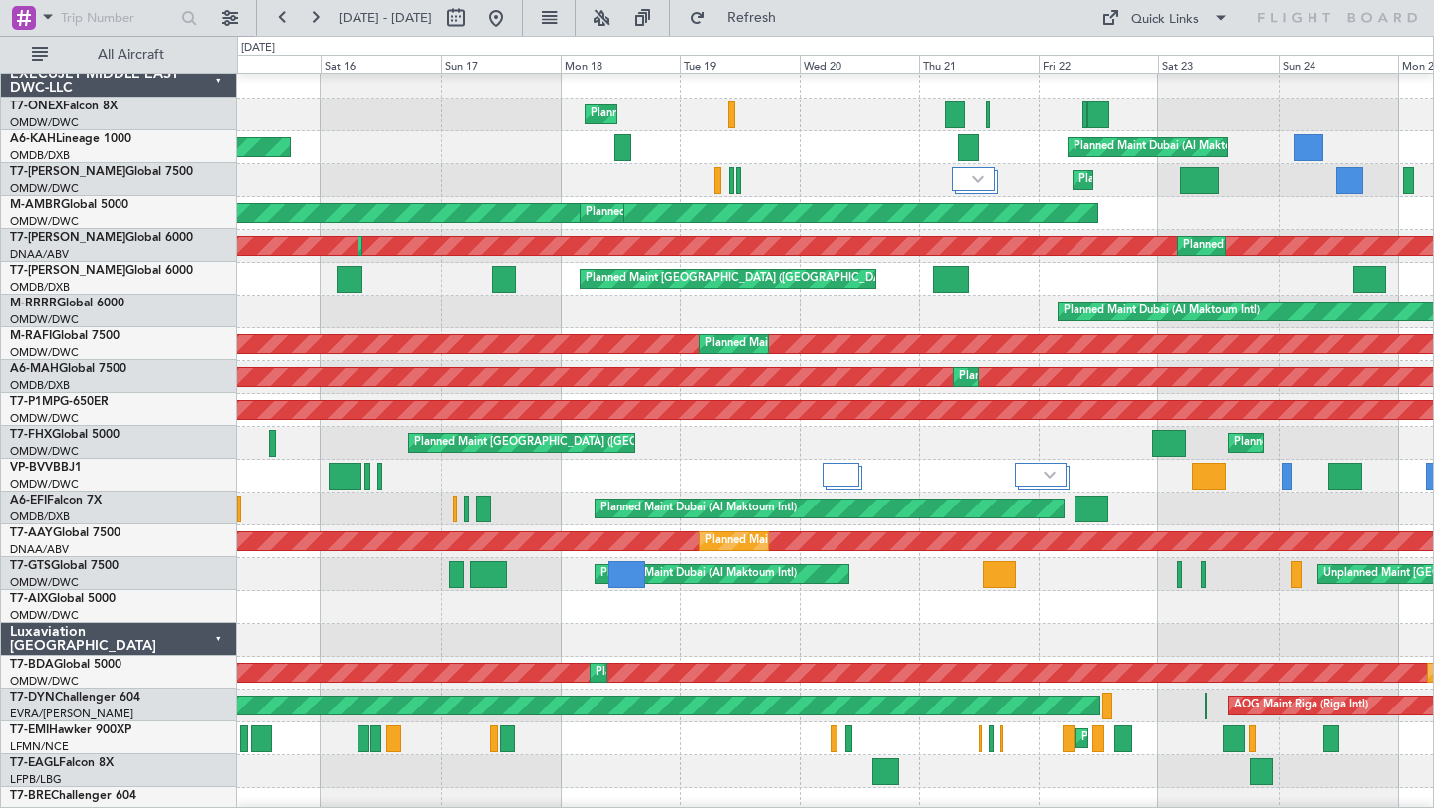
scroll to position [8, 0]
click at [1052, 634] on div at bounding box center [835, 640] width 1196 height 33
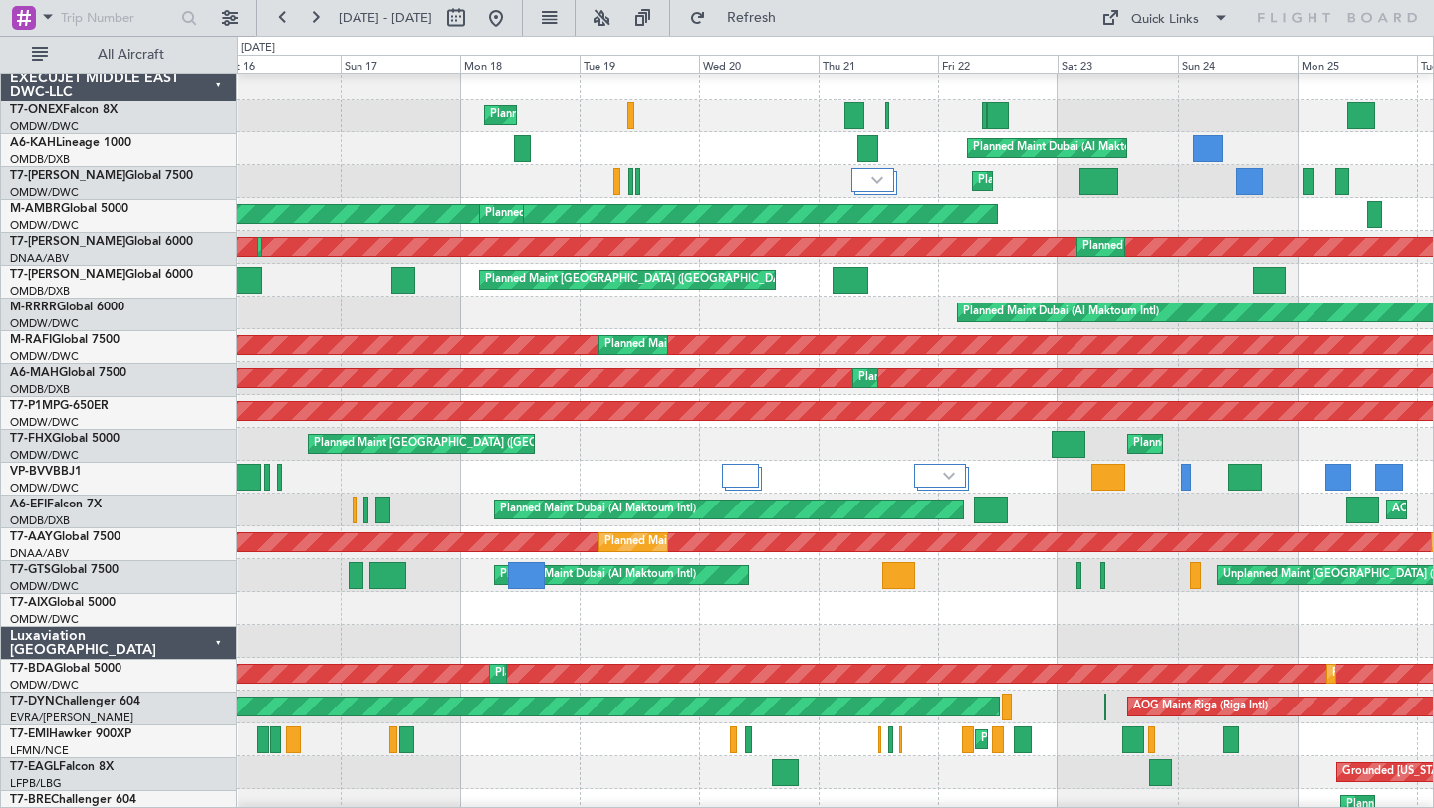
scroll to position [0, 0]
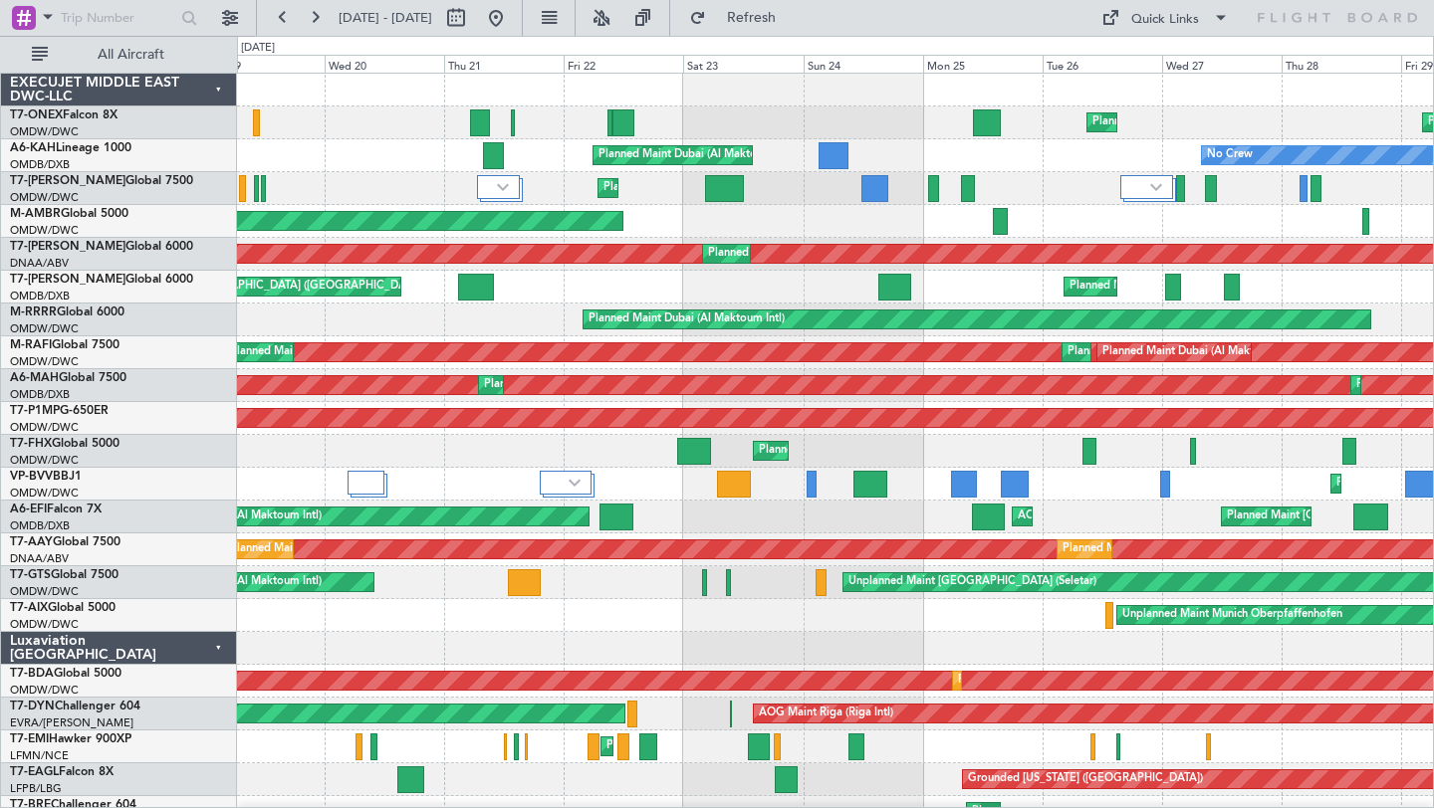
click at [797, 640] on div "Planned Maint Dubai (Al Maktoum Intl) Planned Maint [GEOGRAPHIC_DATA] (Al Makto…" at bounding box center [835, 698] width 1196 height 1248
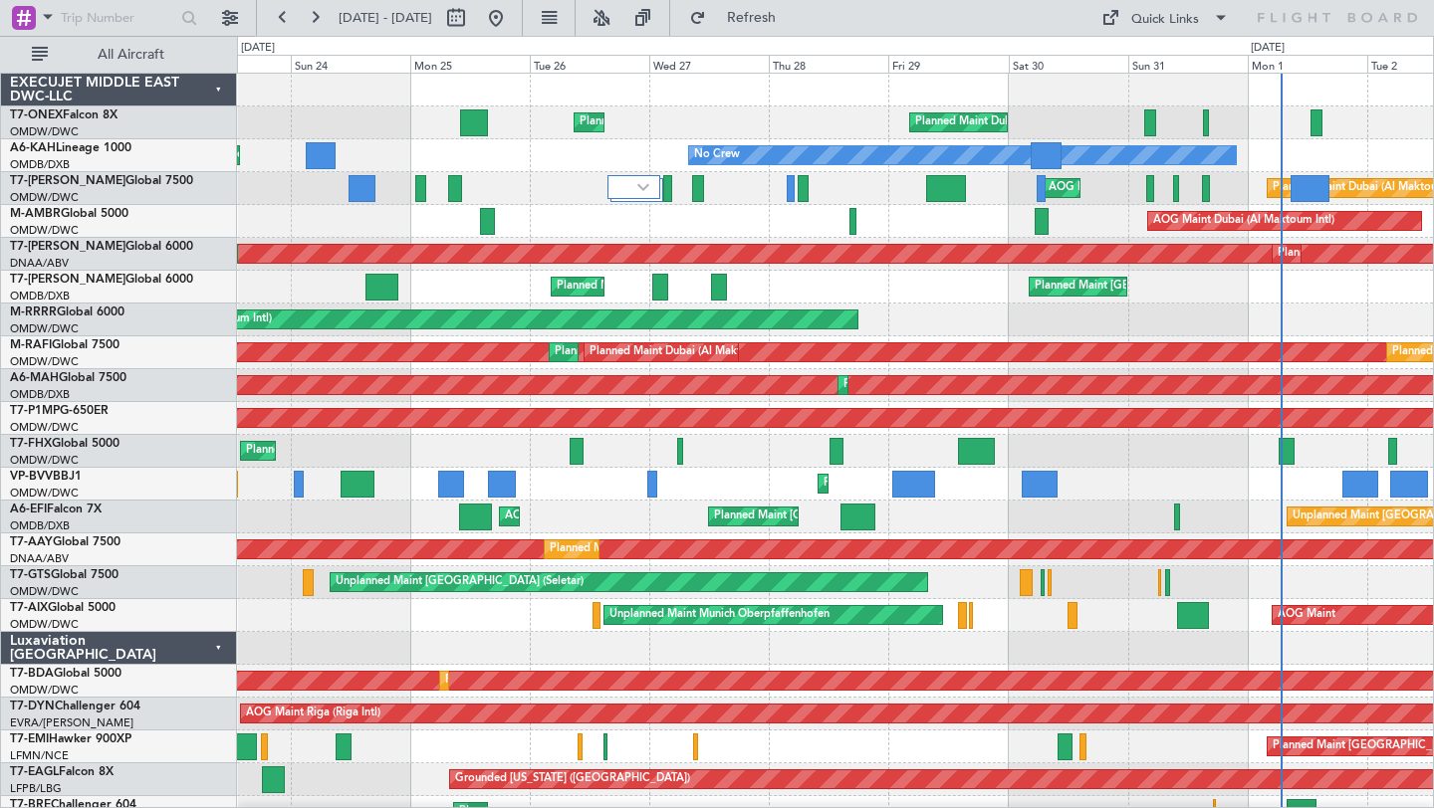
click at [519, 643] on div "Planned Maint Dubai (Al Maktoum Intl) Planned Maint [GEOGRAPHIC_DATA] (Al Makto…" at bounding box center [835, 698] width 1196 height 1248
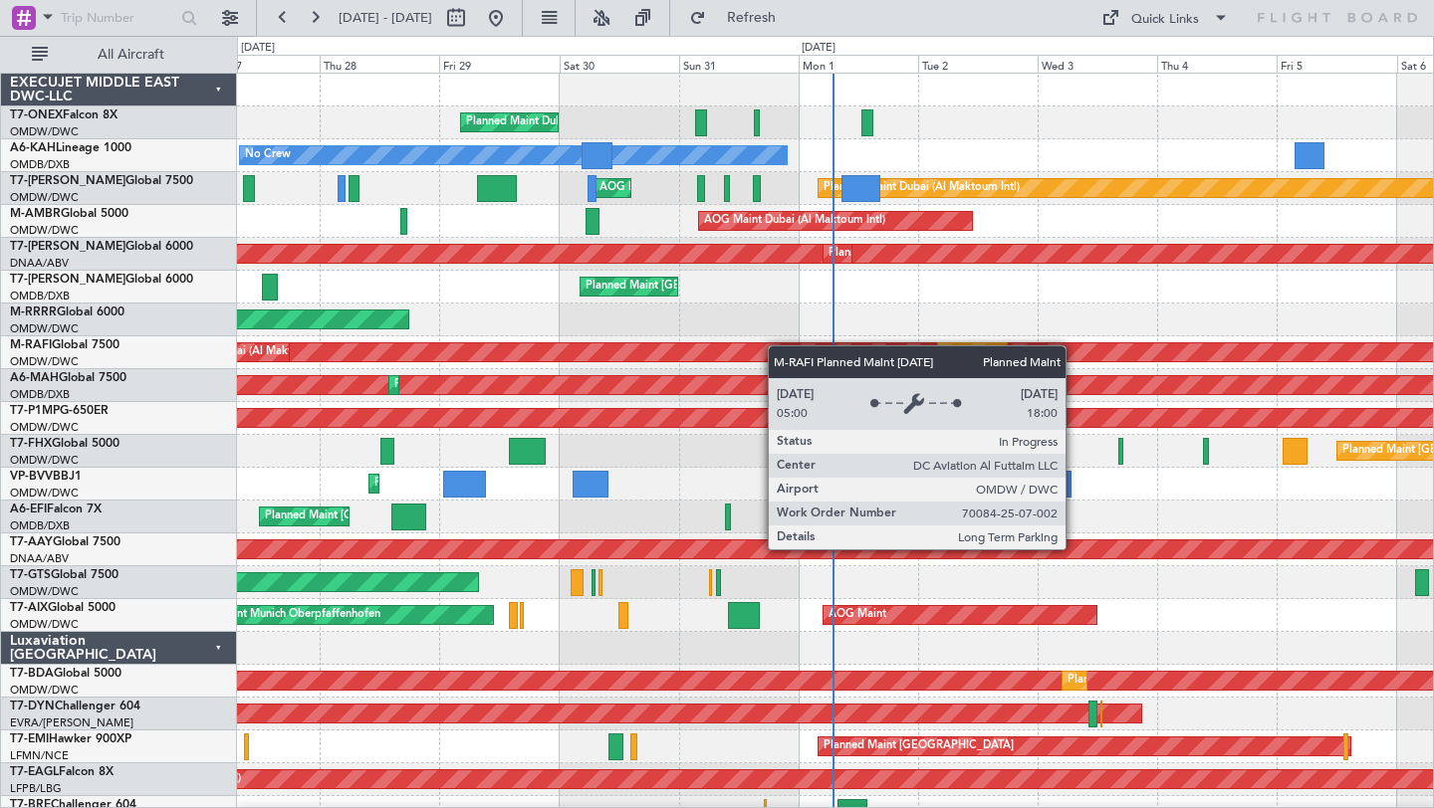
click at [746, 349] on div "Planned Maint Dubai (Al Maktoum Intl) Planned Maint [GEOGRAPHIC_DATA] (Al Makto…" at bounding box center [835, 698] width 1196 height 1248
